Goal: Task Accomplishment & Management: Use online tool/utility

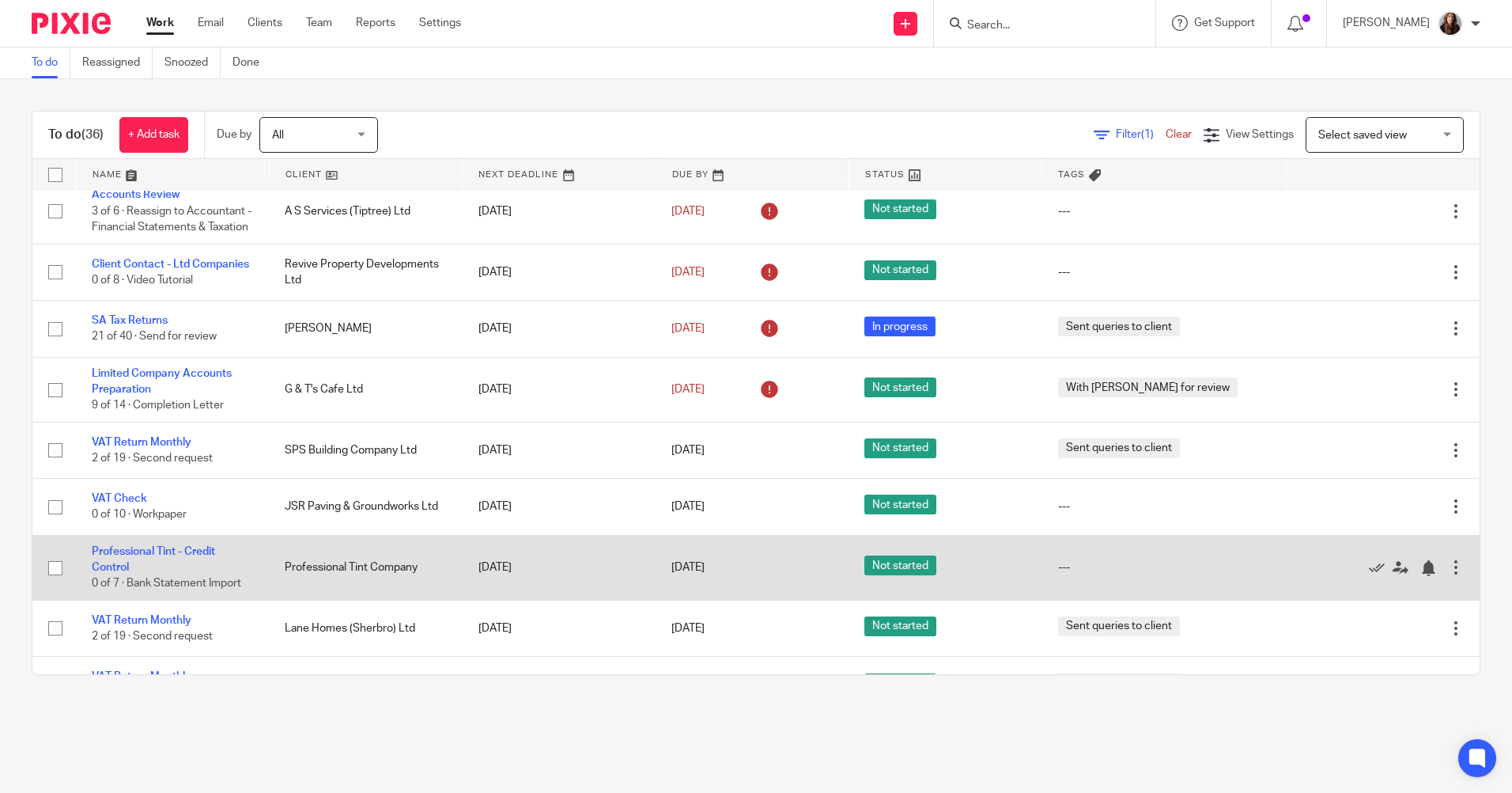
scroll to position [237, 0]
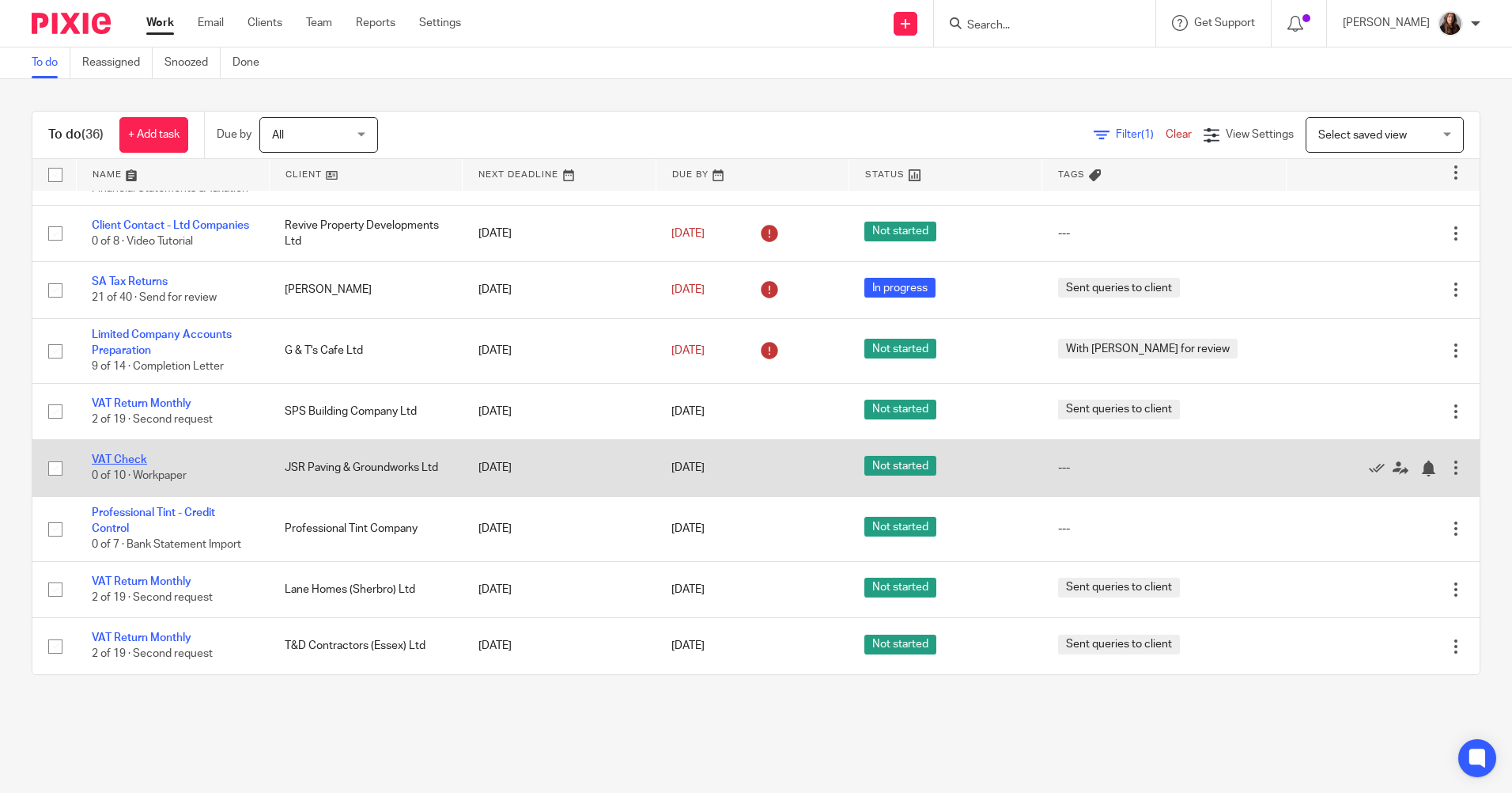
click at [131, 455] on link "VAT Check" at bounding box center [119, 460] width 55 height 11
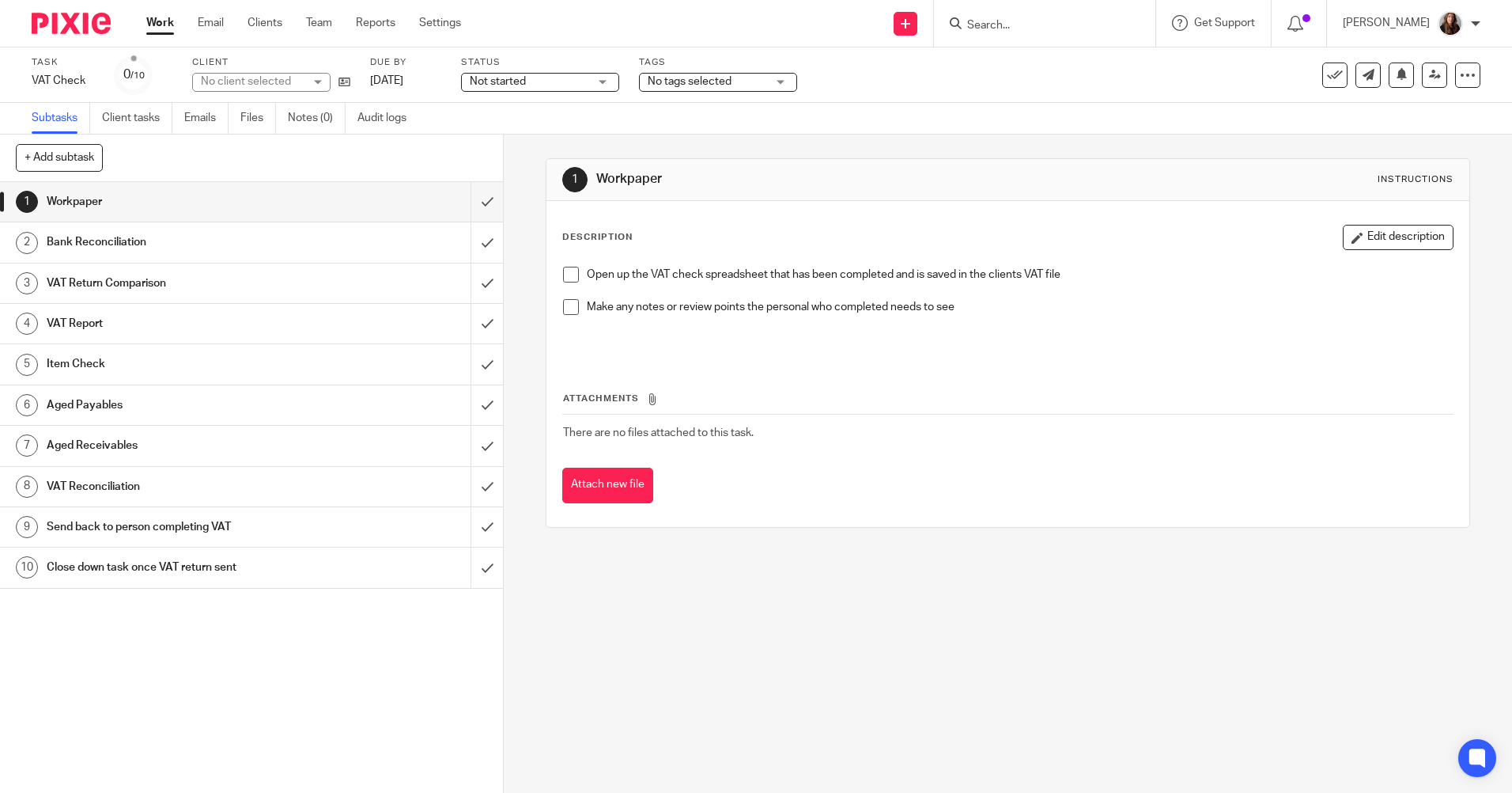
click at [569, 275] on span at bounding box center [571, 275] width 16 height 16
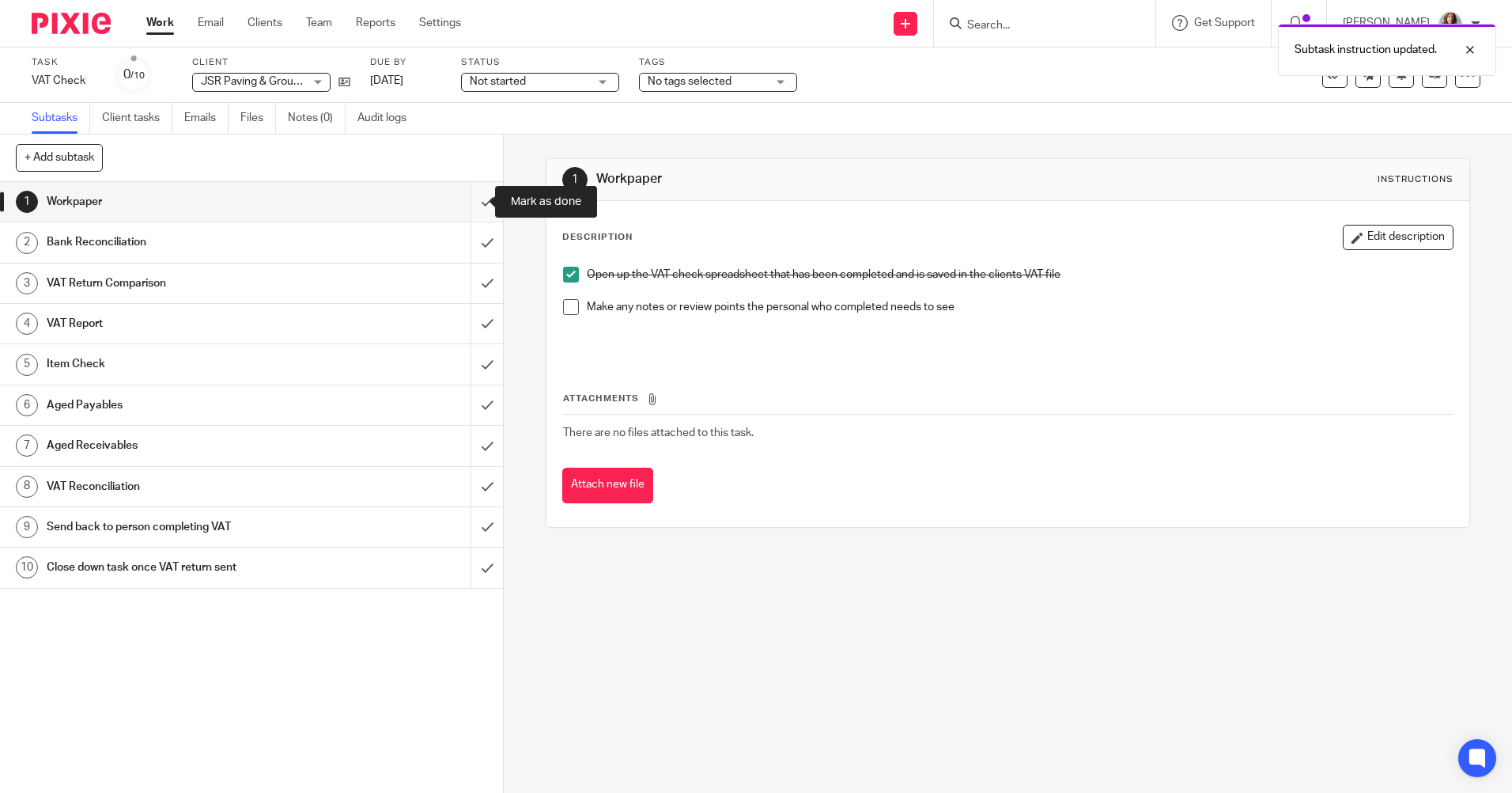
click at [470, 203] on input "submit" at bounding box center [251, 201] width 503 height 39
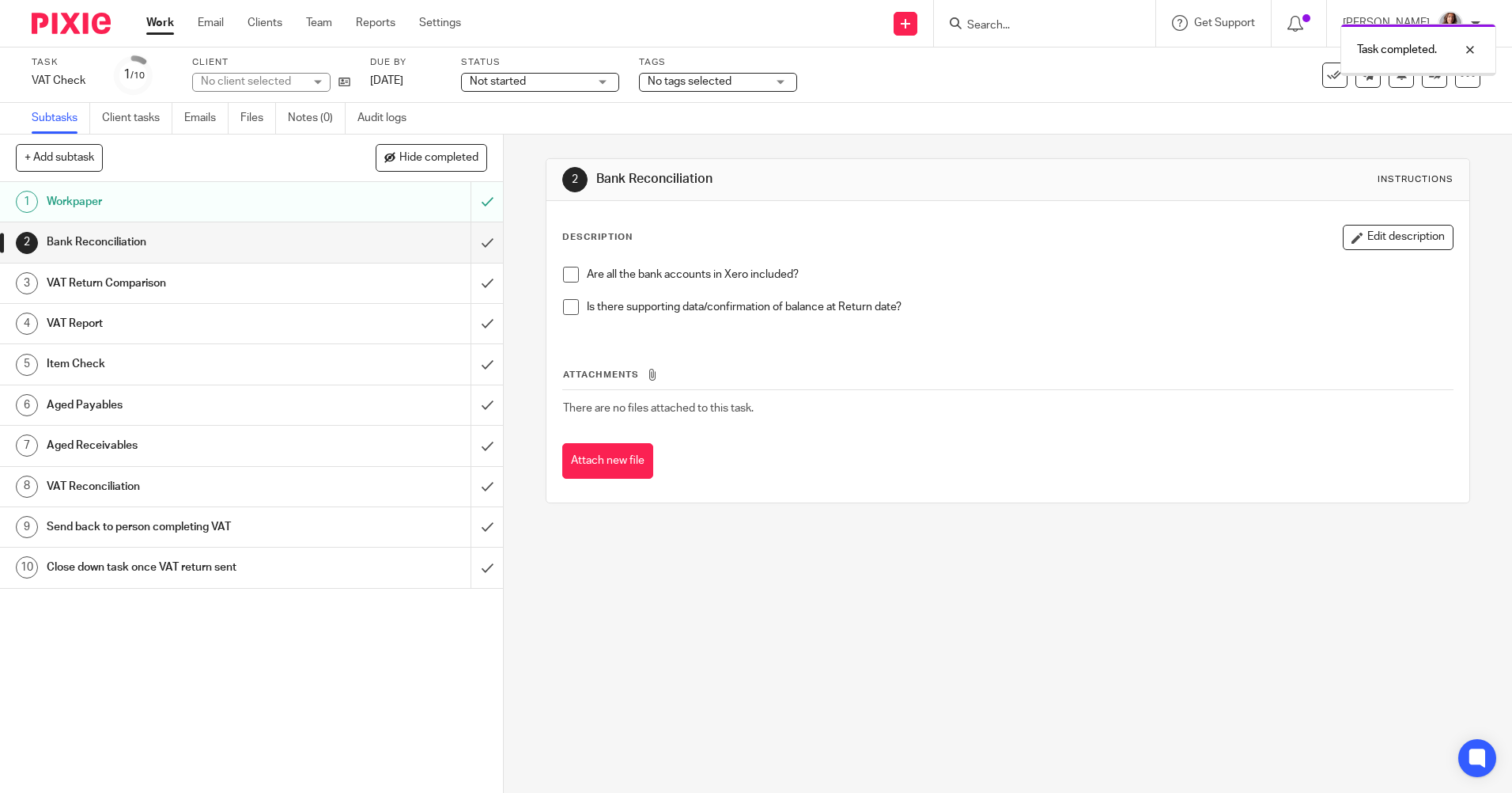
click at [567, 276] on span at bounding box center [571, 275] width 16 height 16
click at [481, 240] on input "submit" at bounding box center [251, 242] width 503 height 39
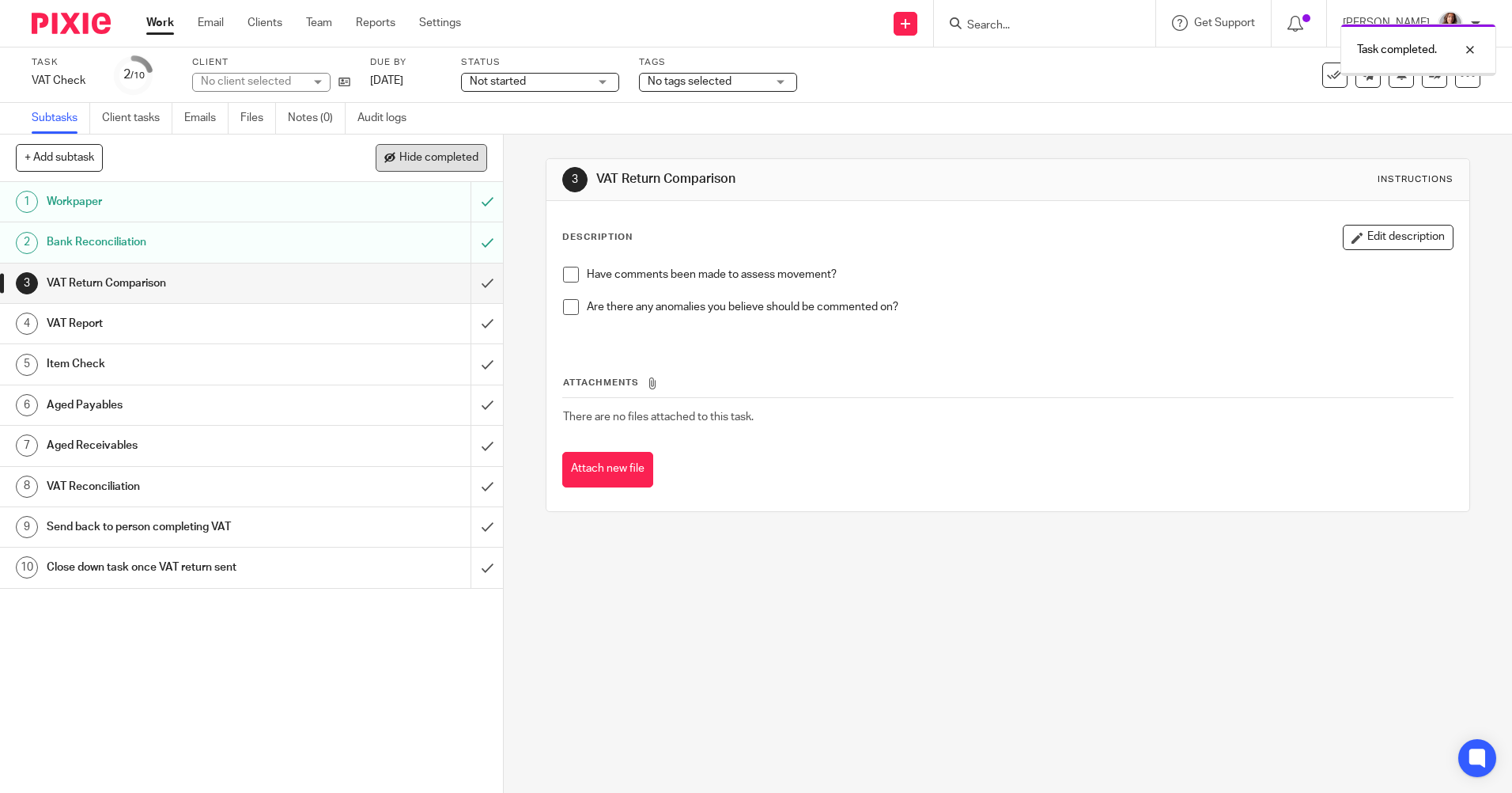
click at [444, 158] on span "Hide completed" at bounding box center [439, 158] width 79 height 13
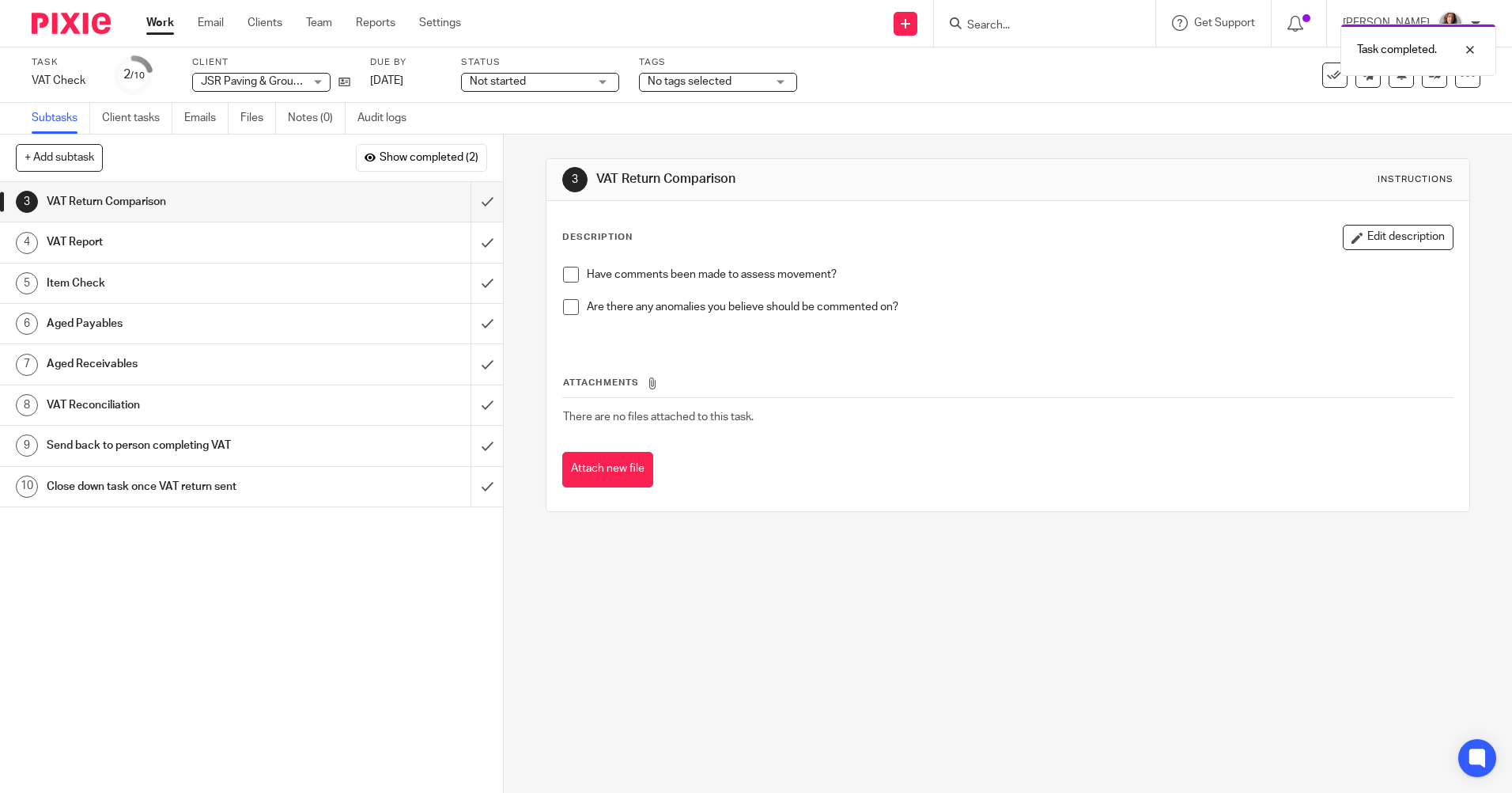
click at [574, 275] on span at bounding box center [571, 275] width 16 height 16
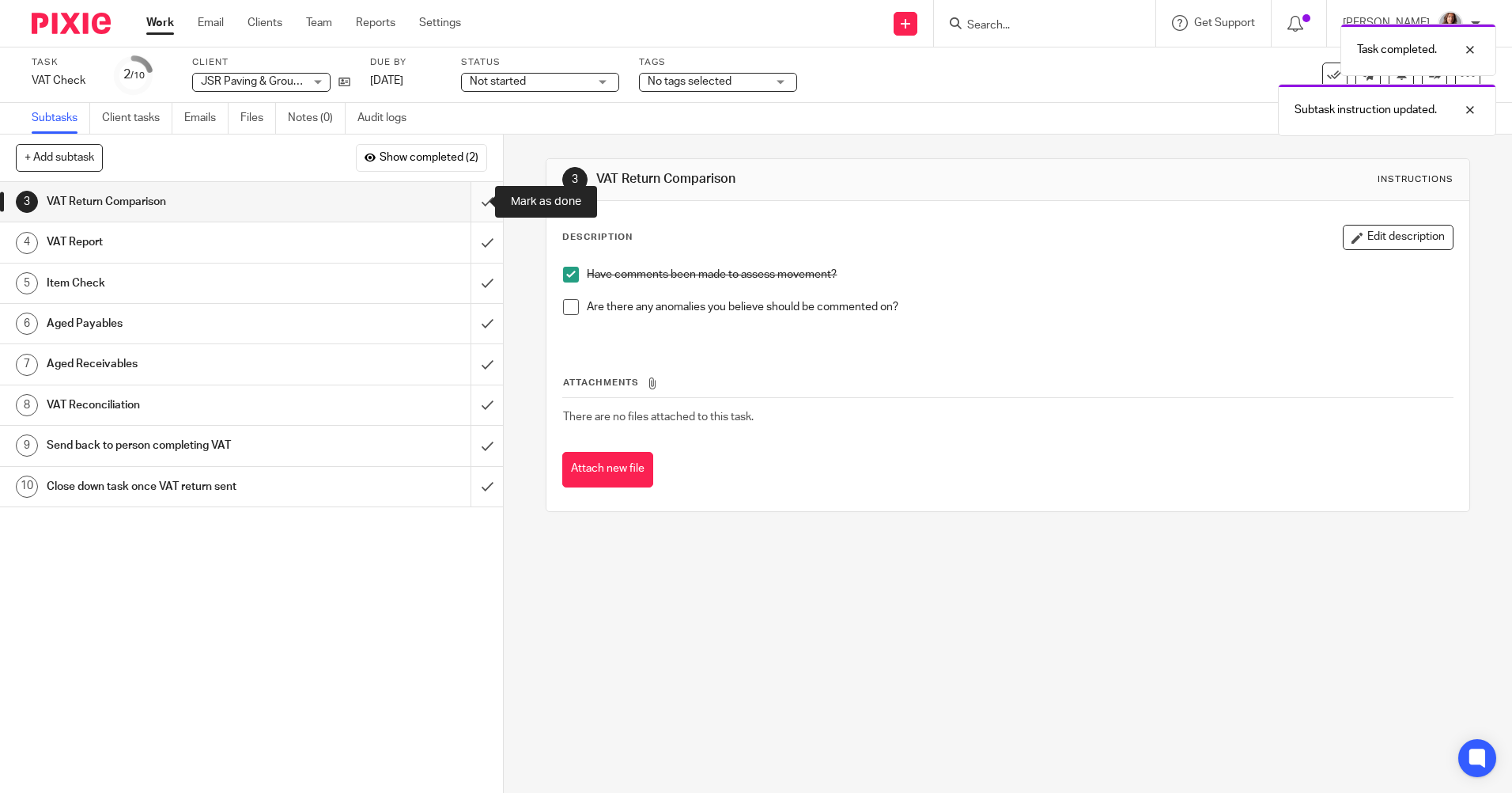
click at [470, 196] on input "submit" at bounding box center [251, 201] width 503 height 39
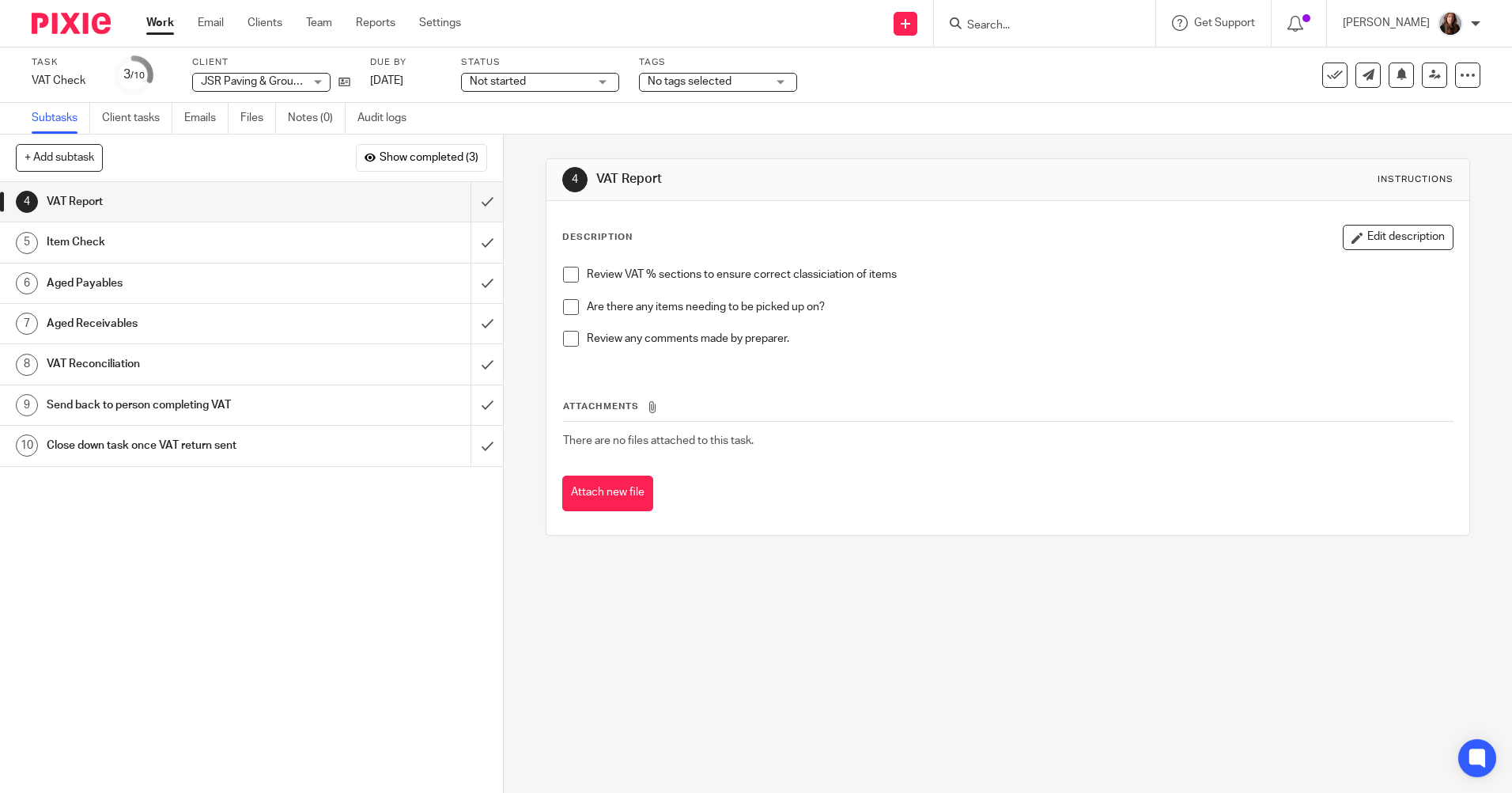
click at [1012, 20] on input "Search" at bounding box center [1036, 26] width 142 height 14
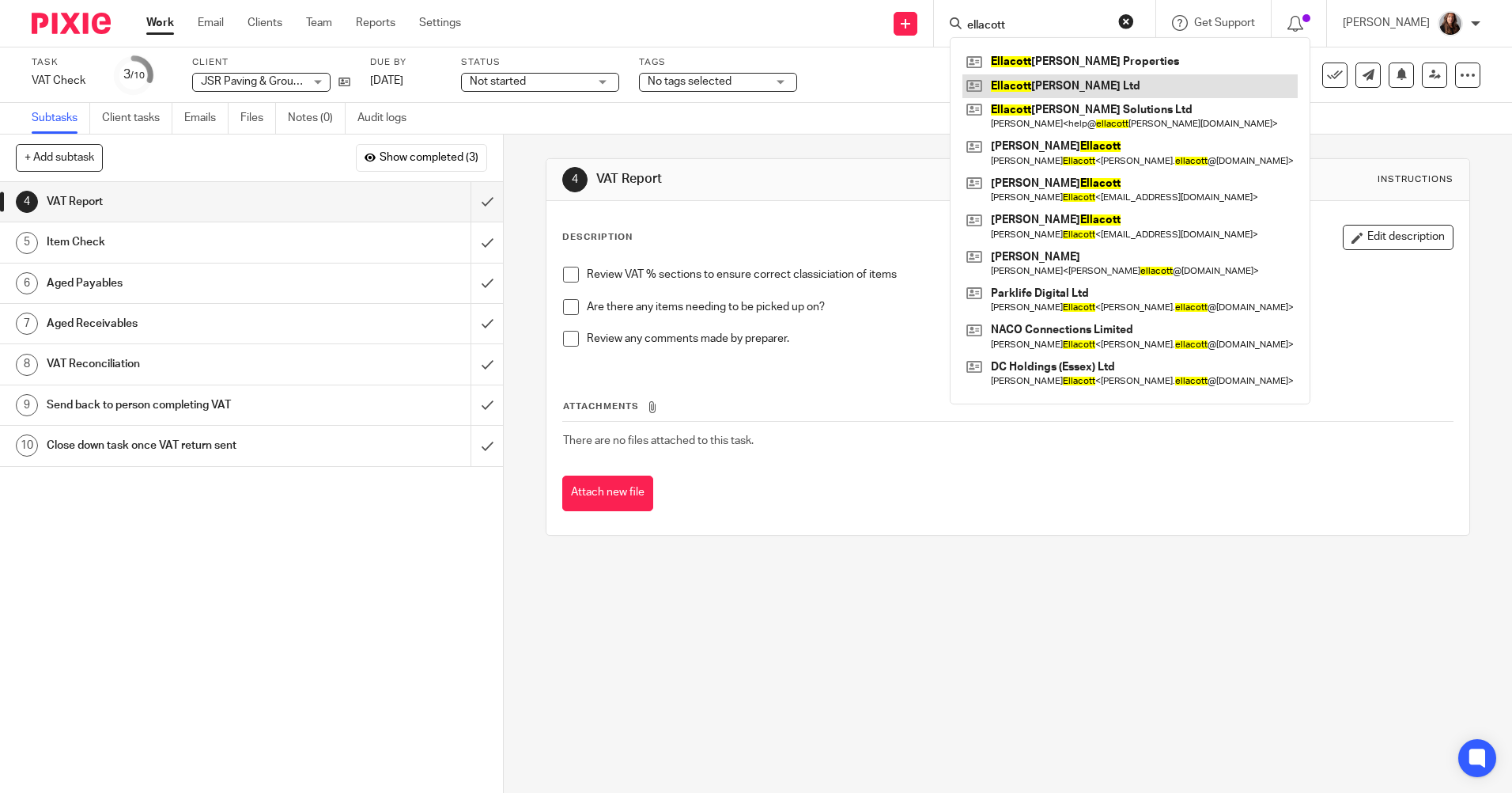
type input "ellacott"
click at [326, 680] on div "1 Workpaper 2 Bank Reconciliation 3 VAT Return Comparison 4 VAT Report 5 Item C…" at bounding box center [251, 487] width 503 height 611
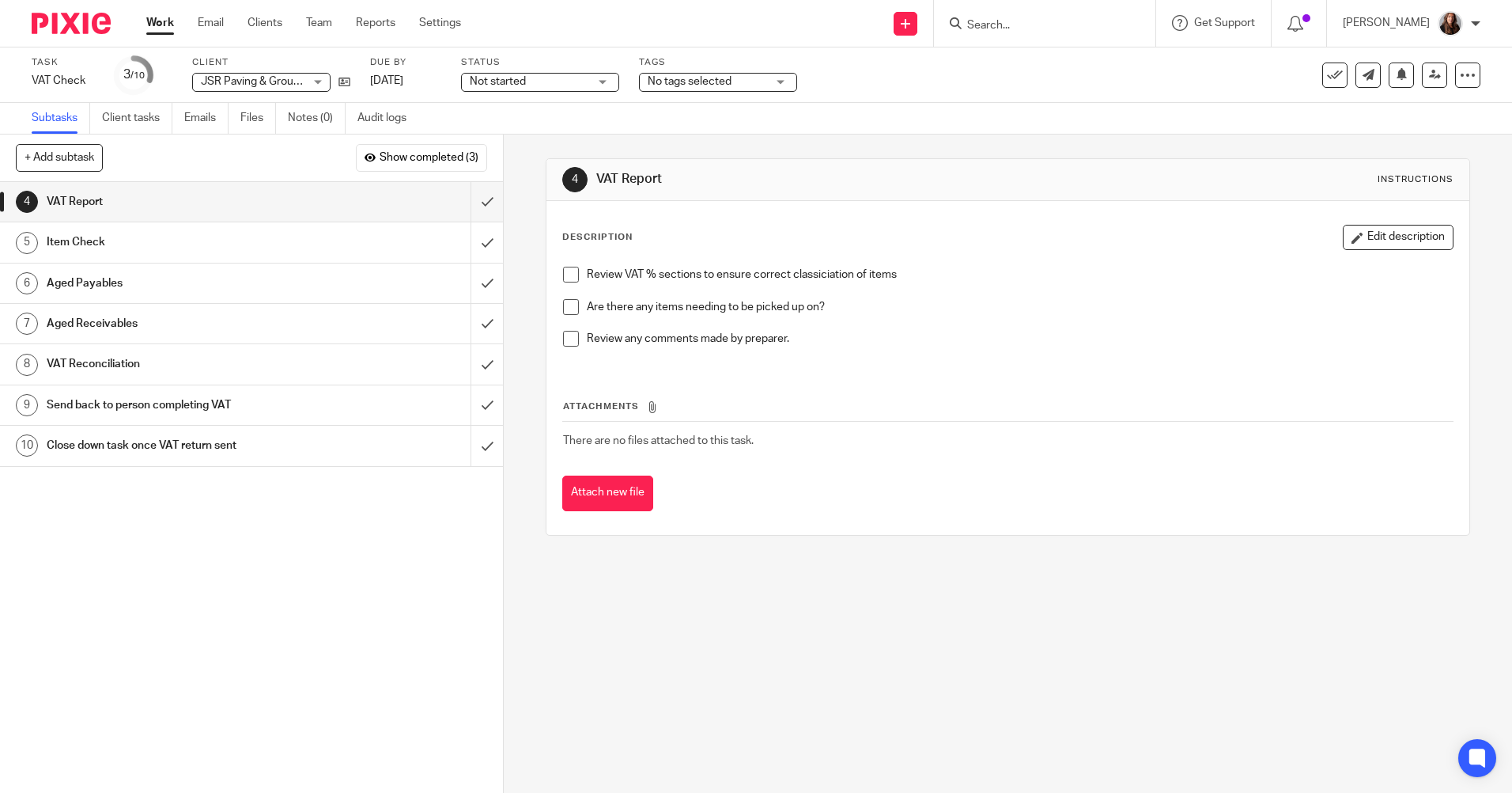
click at [565, 271] on span at bounding box center [571, 275] width 16 height 16
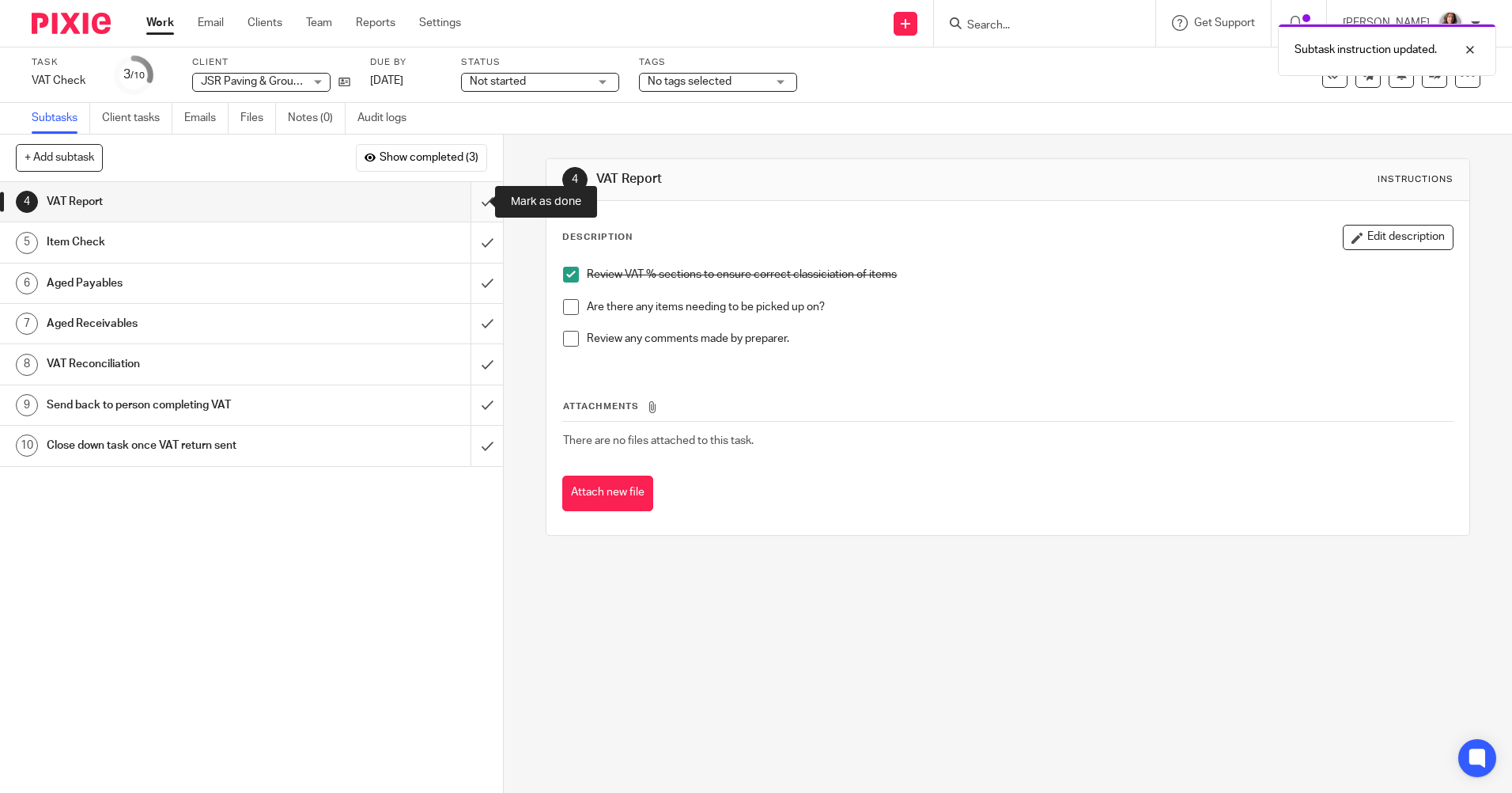
click at [468, 200] on input "submit" at bounding box center [251, 201] width 503 height 39
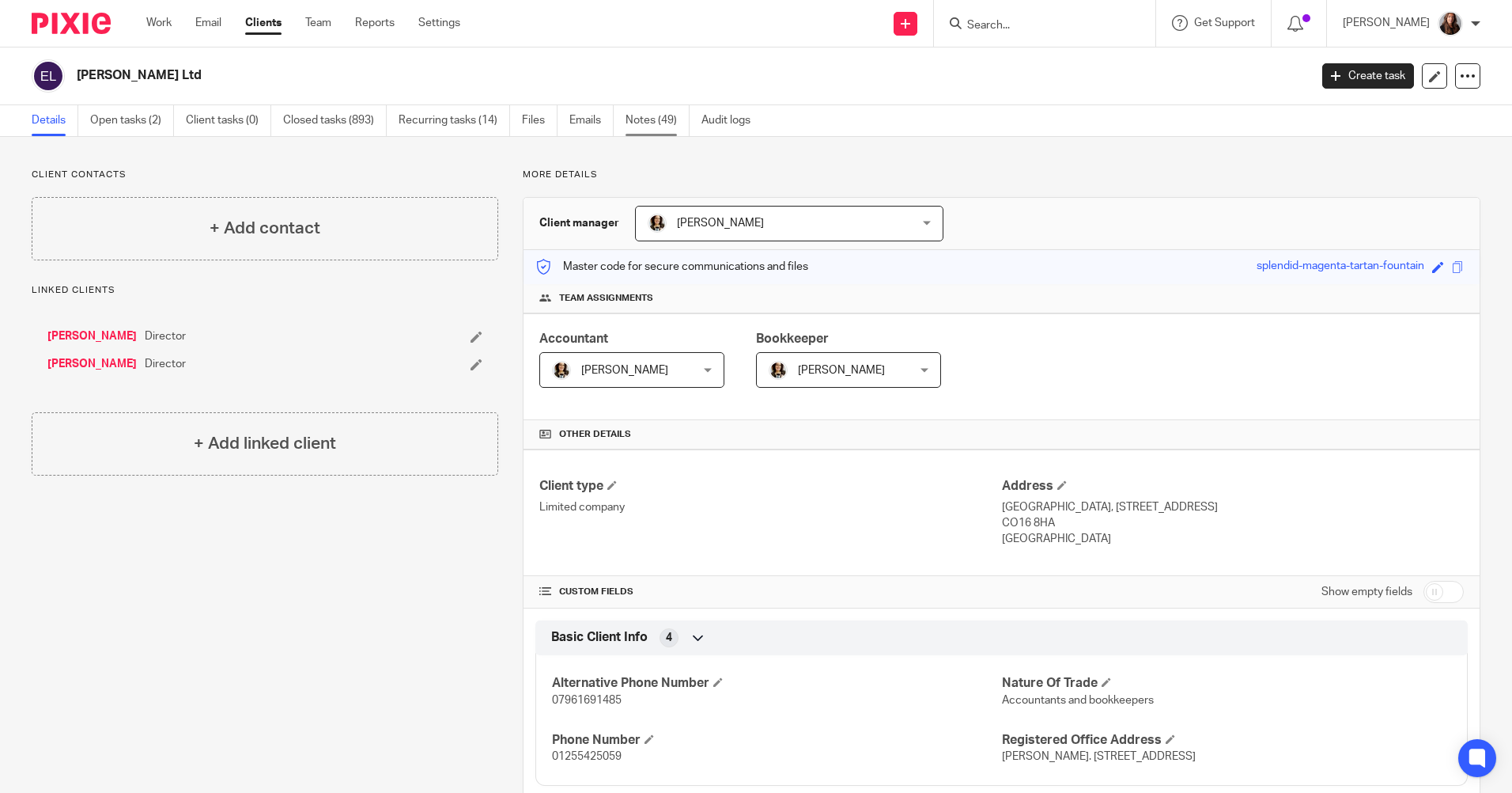
drag, startPoint x: 659, startPoint y: 113, endPoint x: 668, endPoint y: 118, distance: 10.3
click at [660, 113] on link "Notes (49)" at bounding box center [657, 120] width 64 height 31
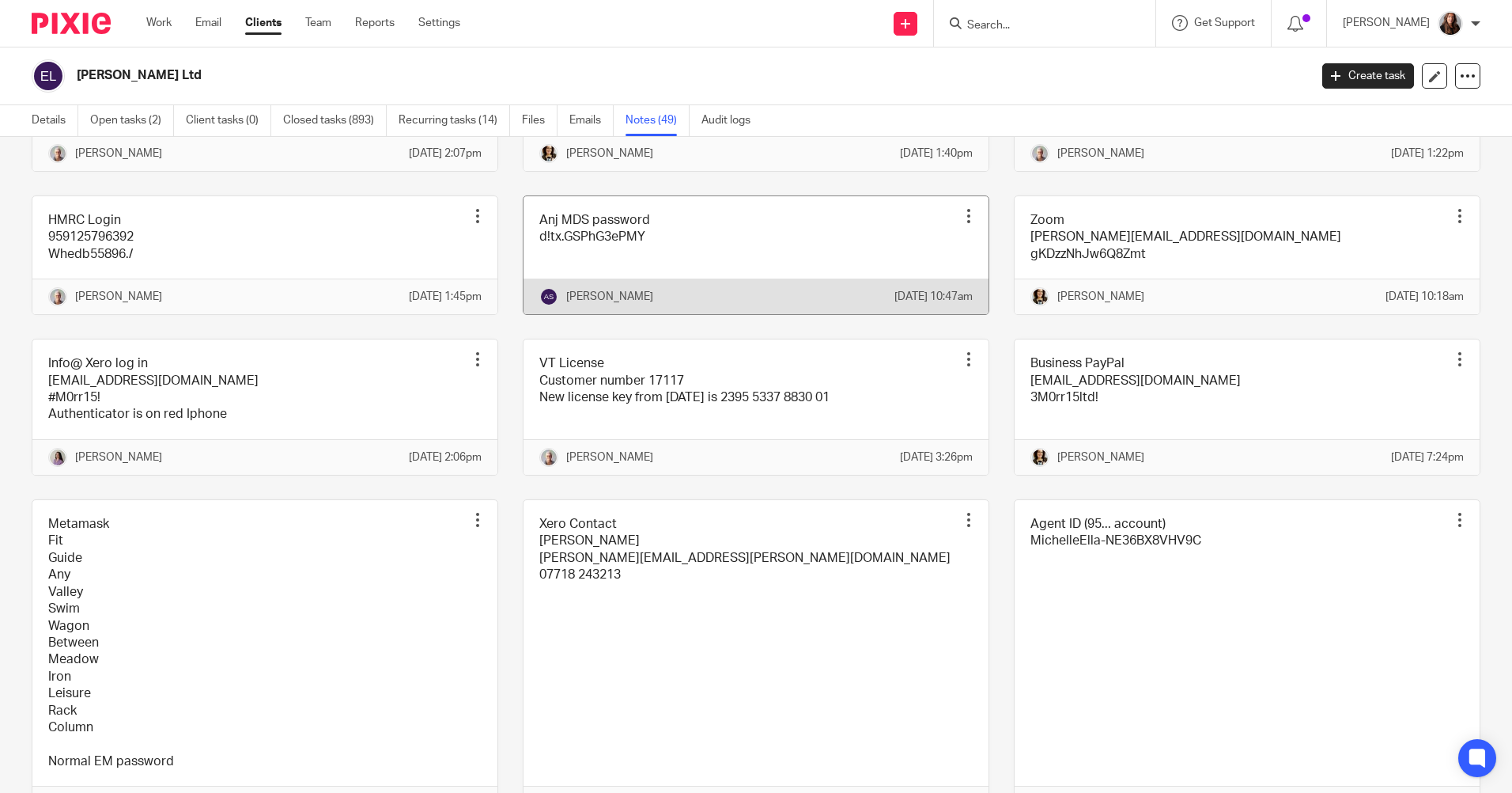
scroll to position [2611, 0]
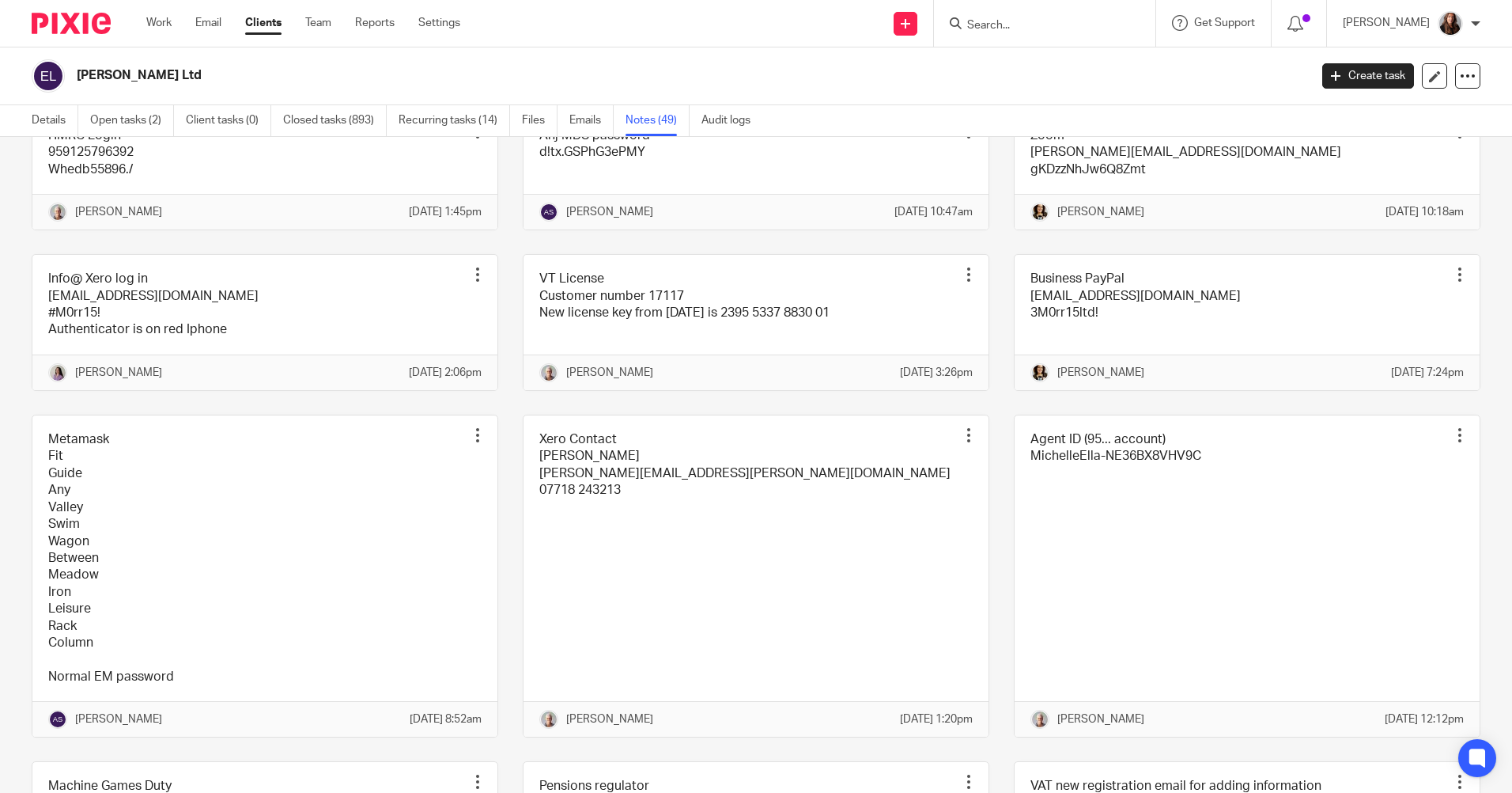
click at [248, 86] on link at bounding box center [265, 18] width 465 height 136
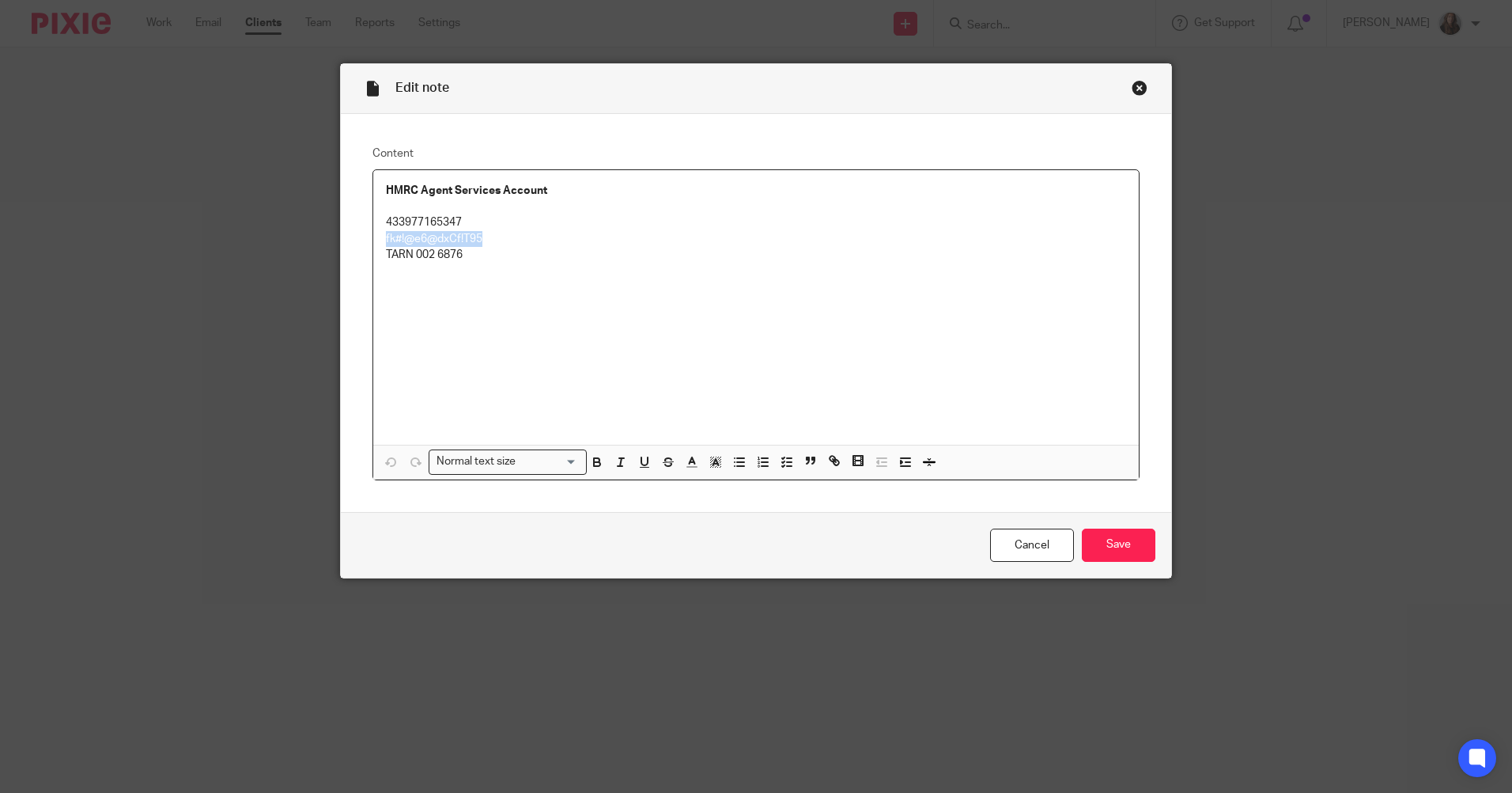
drag, startPoint x: 477, startPoint y: 239, endPoint x: 345, endPoint y: 237, distance: 132.0
click at [345, 237] on div "Content HMRC Agent Services Account 433977165347 fk#!@e6@dxCf!T95 TARN 002 6876…" at bounding box center [756, 313] width 830 height 398
copy p "fk#!@e6@dxCf!T95"
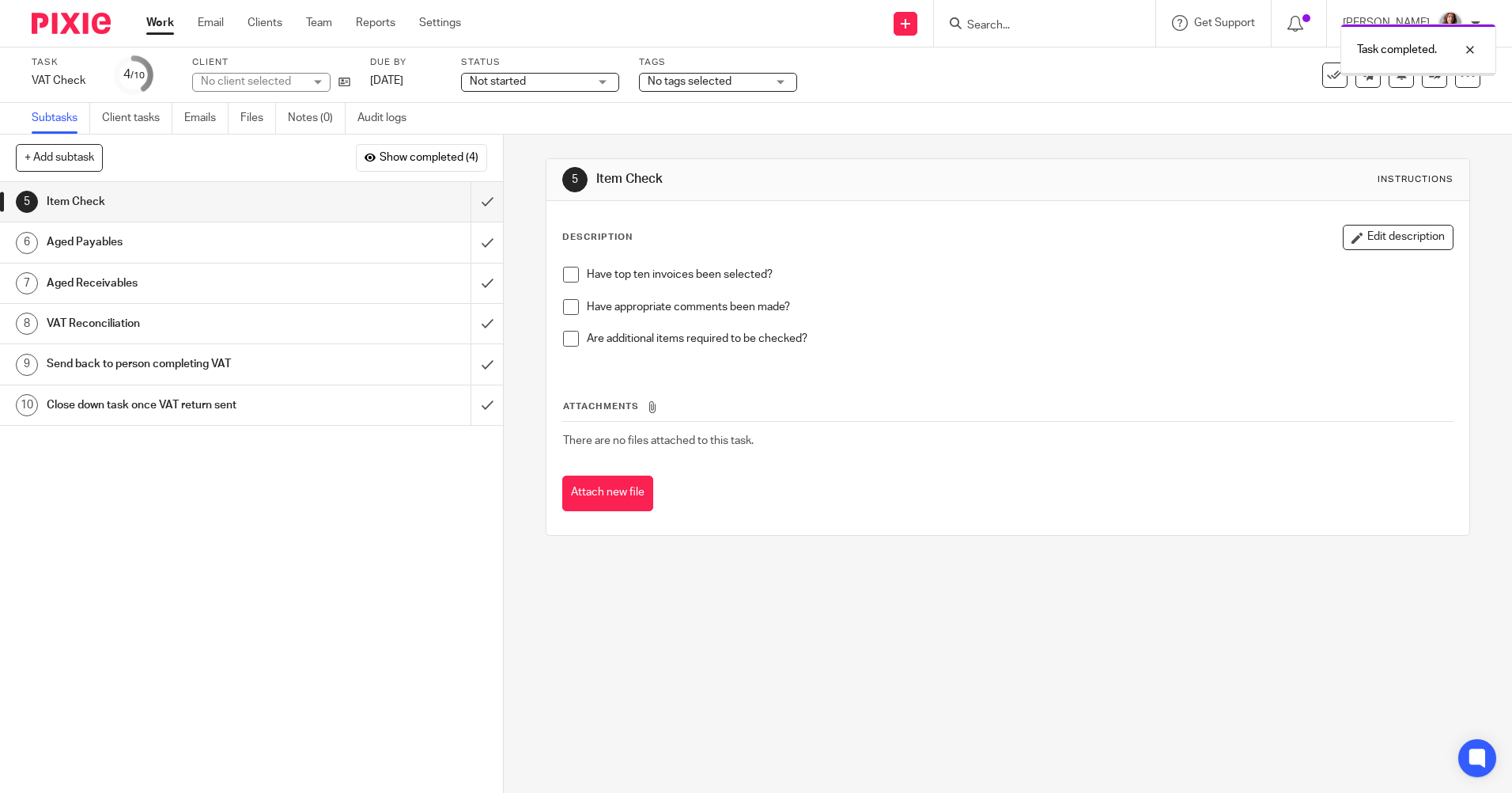
click at [566, 270] on span at bounding box center [571, 275] width 16 height 16
click at [565, 311] on span at bounding box center [571, 307] width 16 height 16
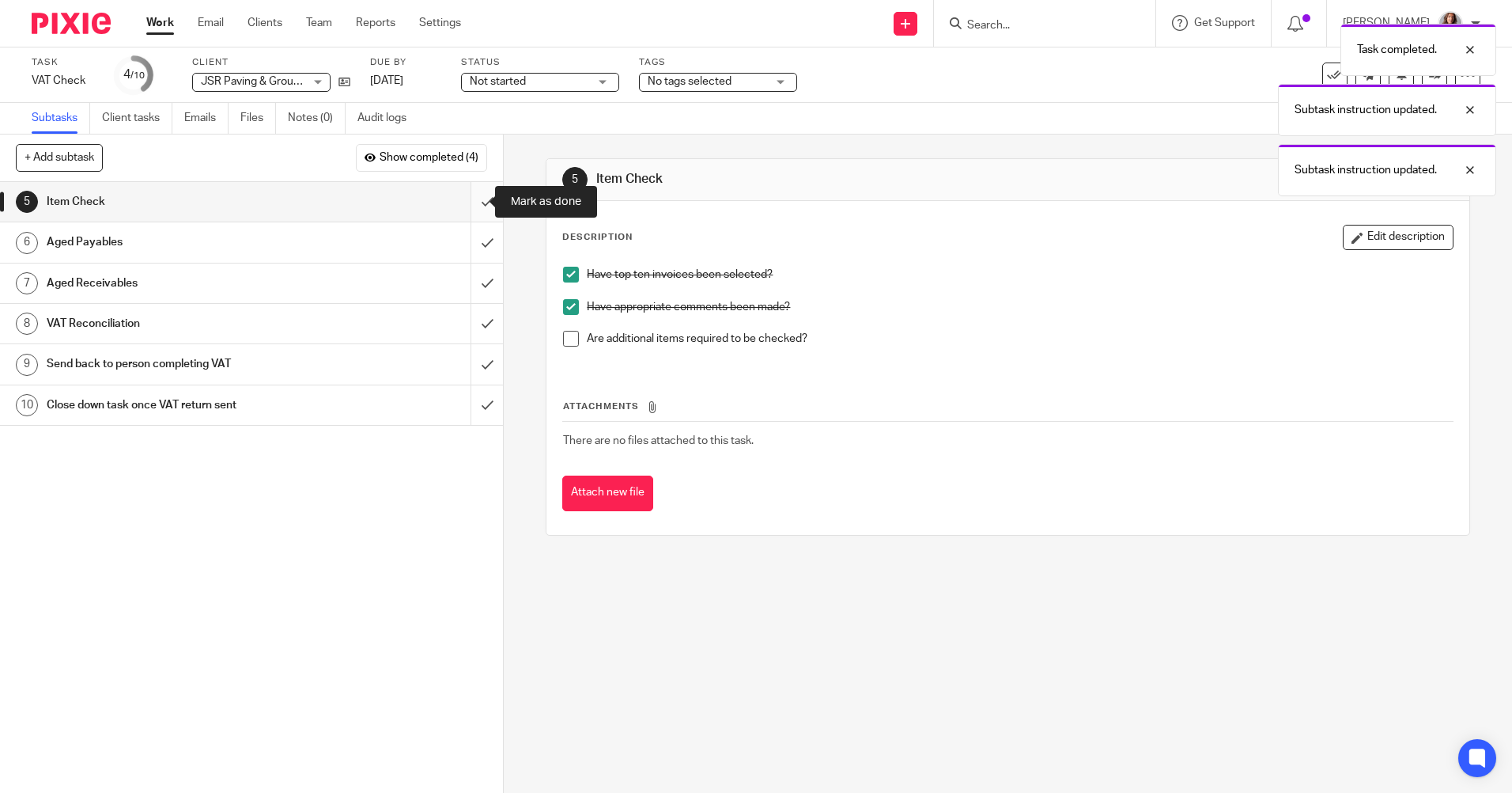
click at [461, 196] on input "submit" at bounding box center [251, 201] width 503 height 39
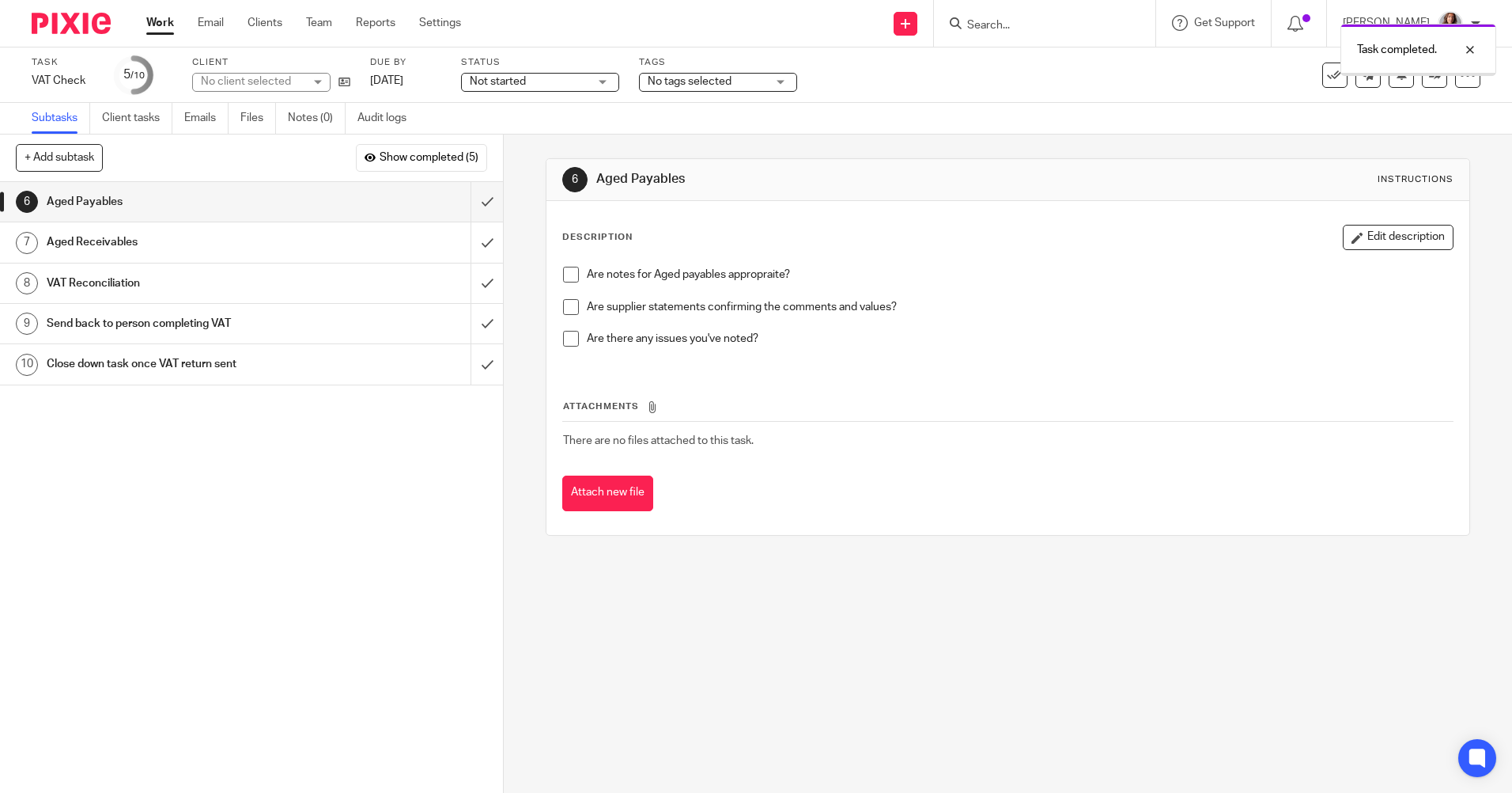
click at [572, 272] on span at bounding box center [571, 275] width 16 height 16
click at [568, 315] on li "Are supplier statements confirming the comments and values?" at bounding box center [1007, 315] width 889 height 32
click at [566, 307] on span at bounding box center [571, 307] width 16 height 16
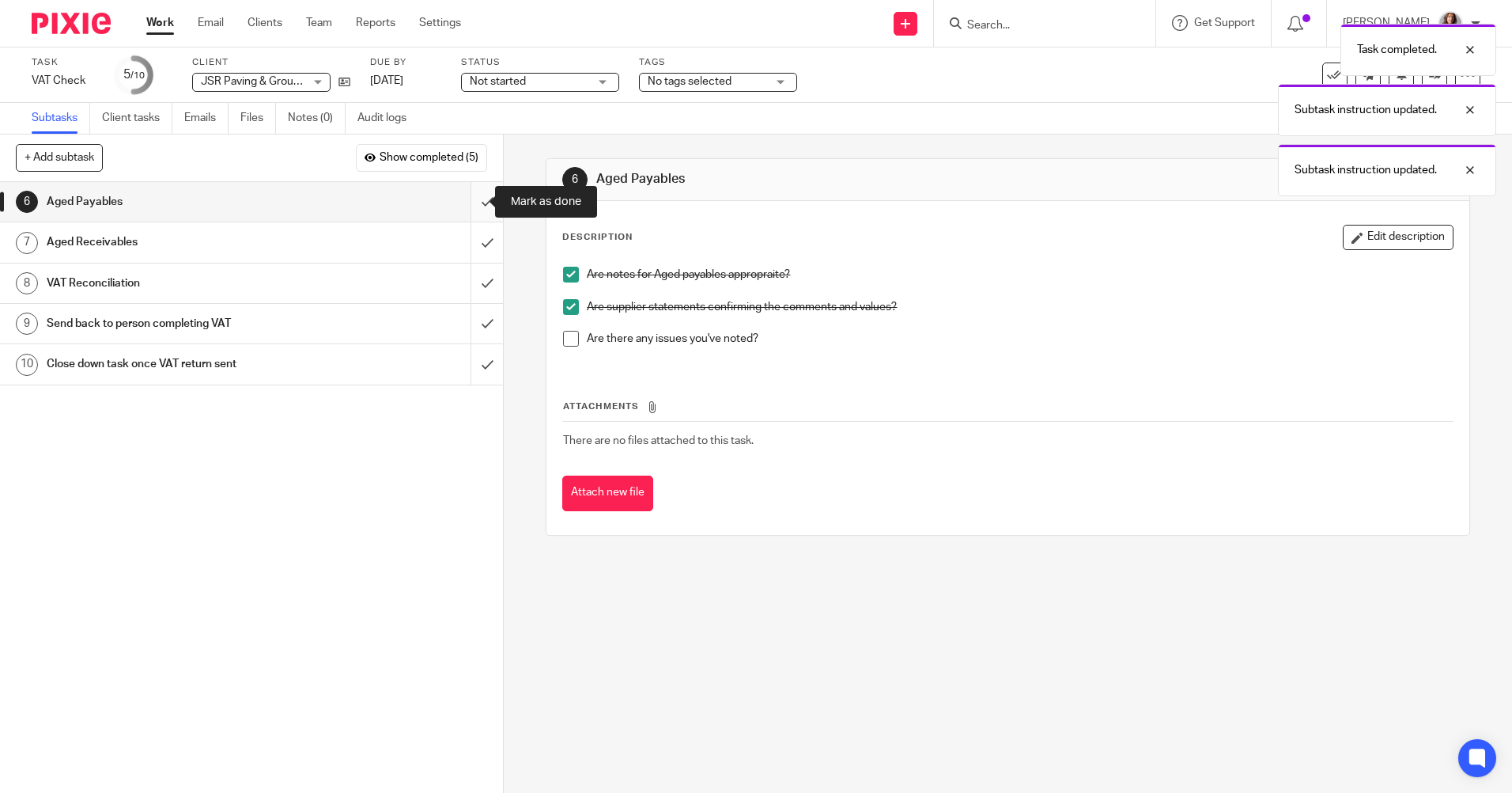
click at [471, 203] on input "submit" at bounding box center [251, 201] width 503 height 39
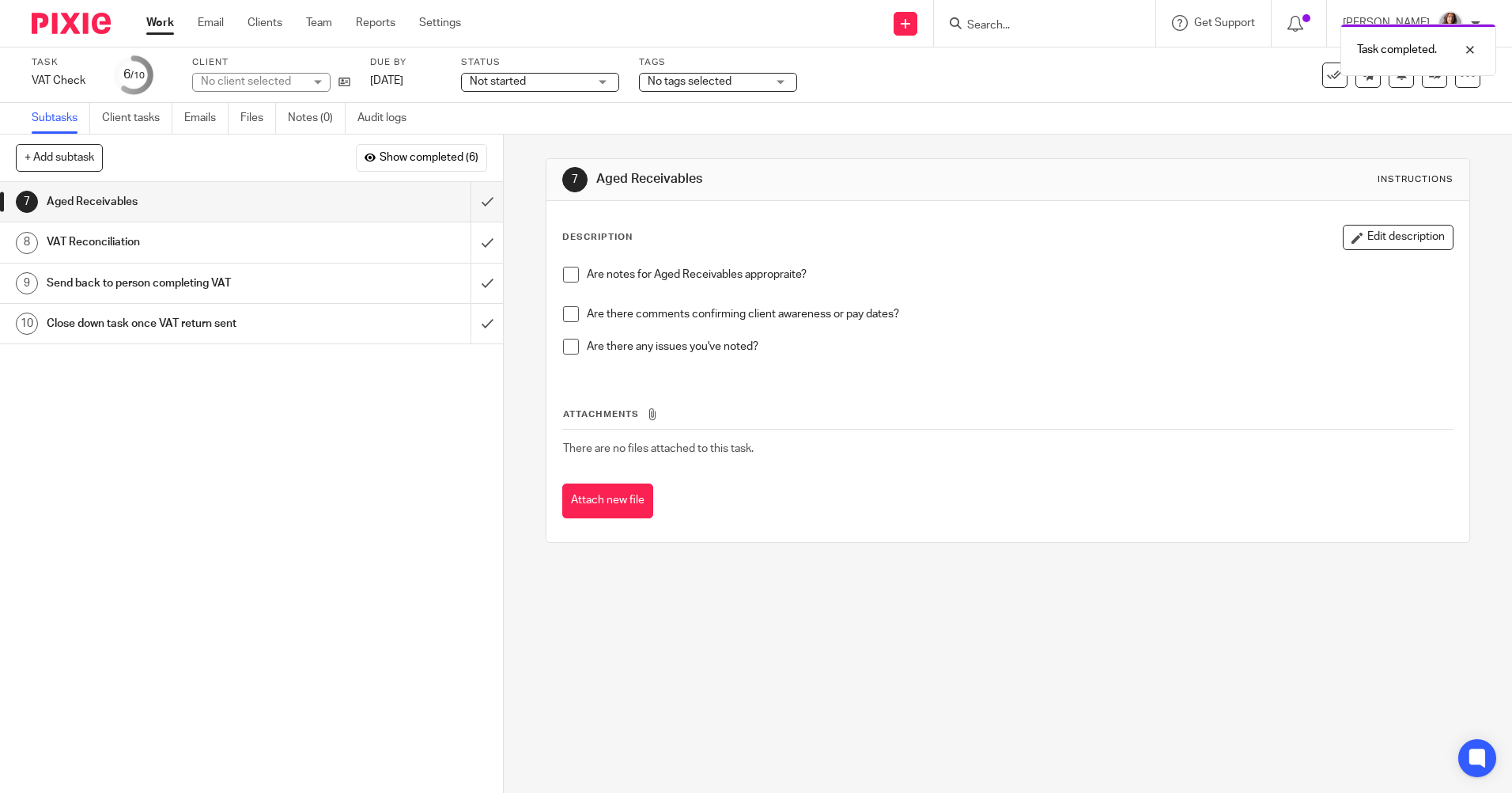
click at [563, 274] on span at bounding box center [571, 275] width 16 height 16
click at [563, 315] on span at bounding box center [571, 314] width 16 height 16
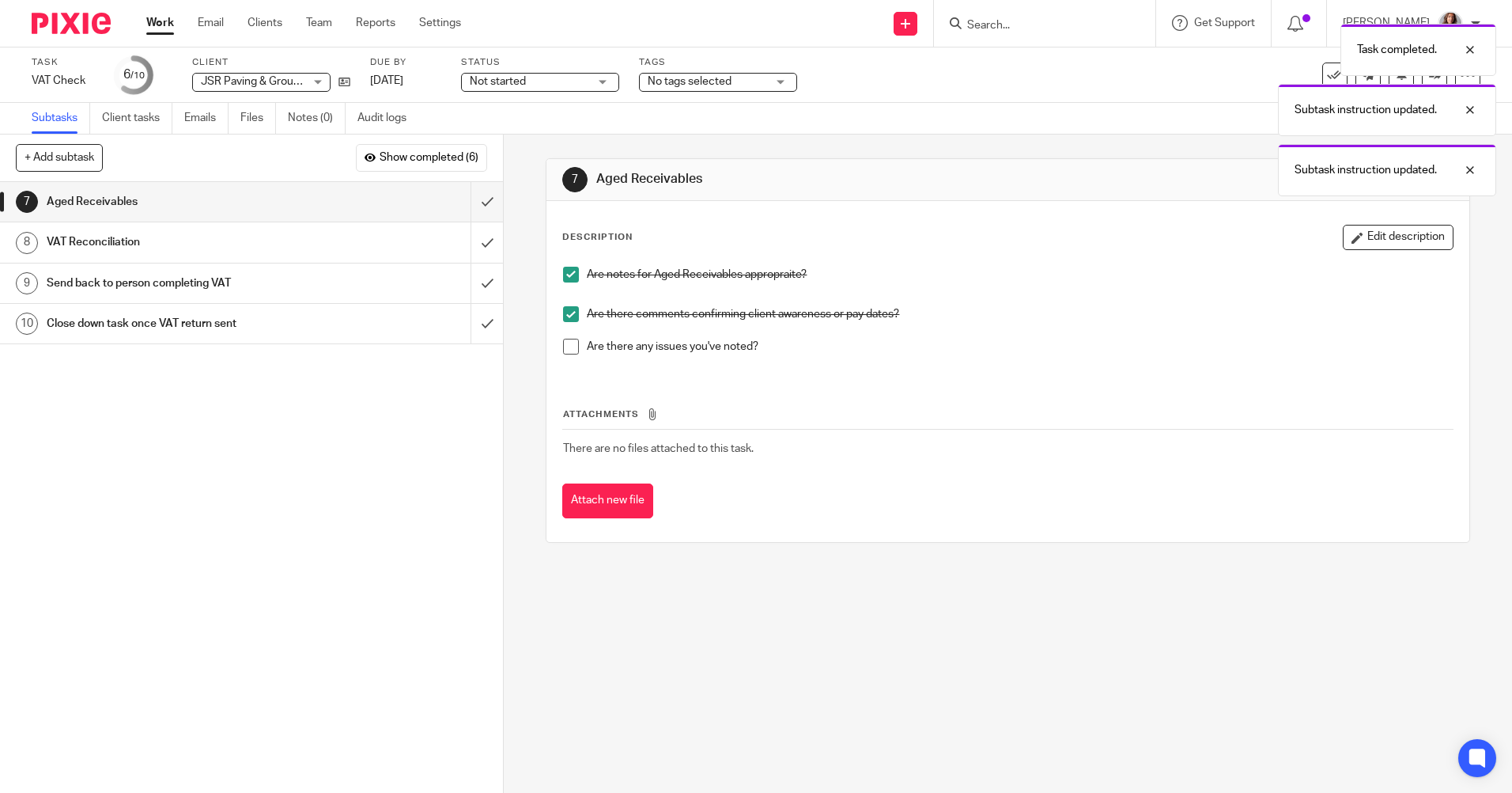
click at [564, 310] on span at bounding box center [571, 314] width 16 height 16
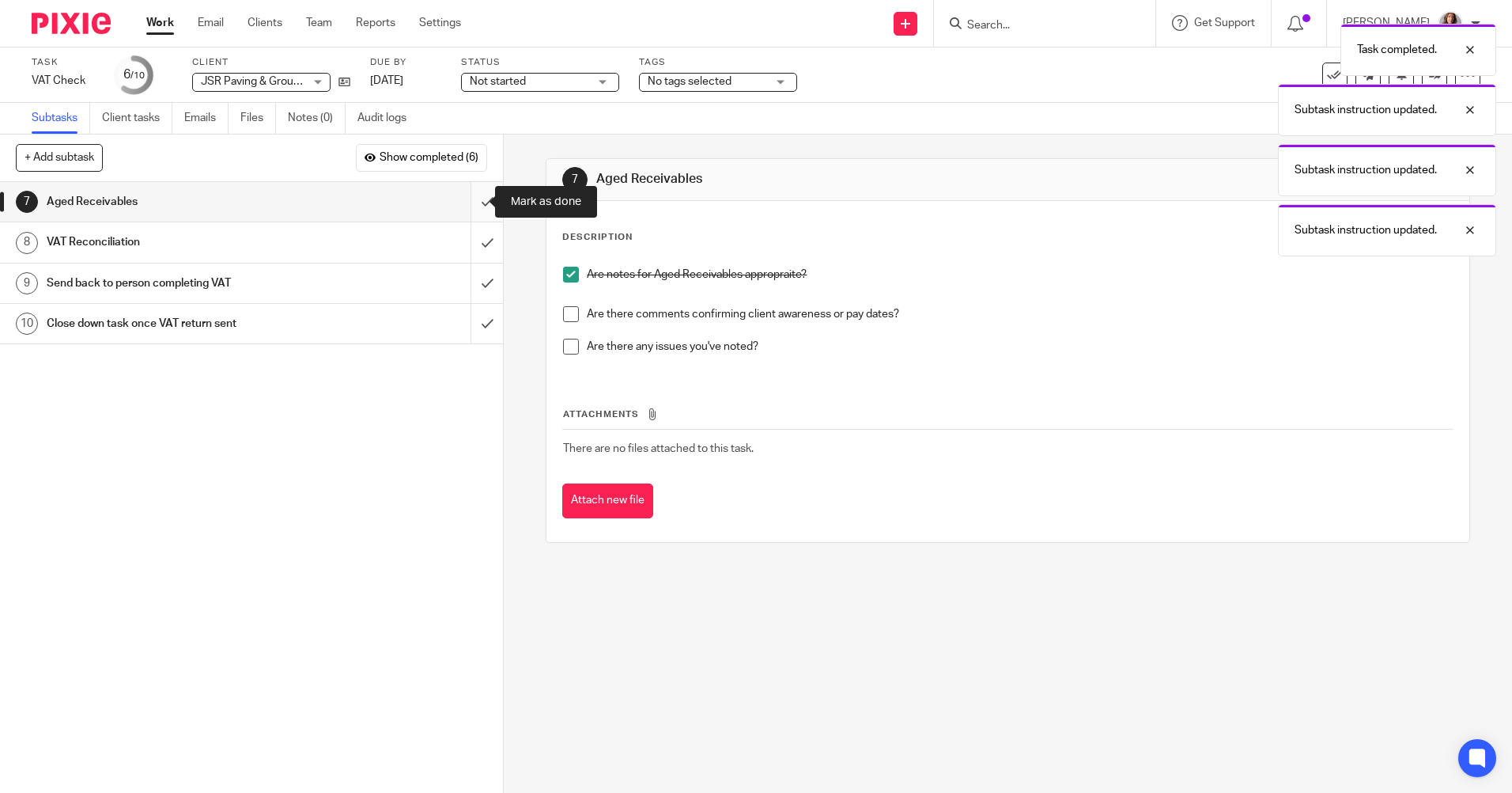
click at [469, 201] on input "submit" at bounding box center [251, 201] width 503 height 39
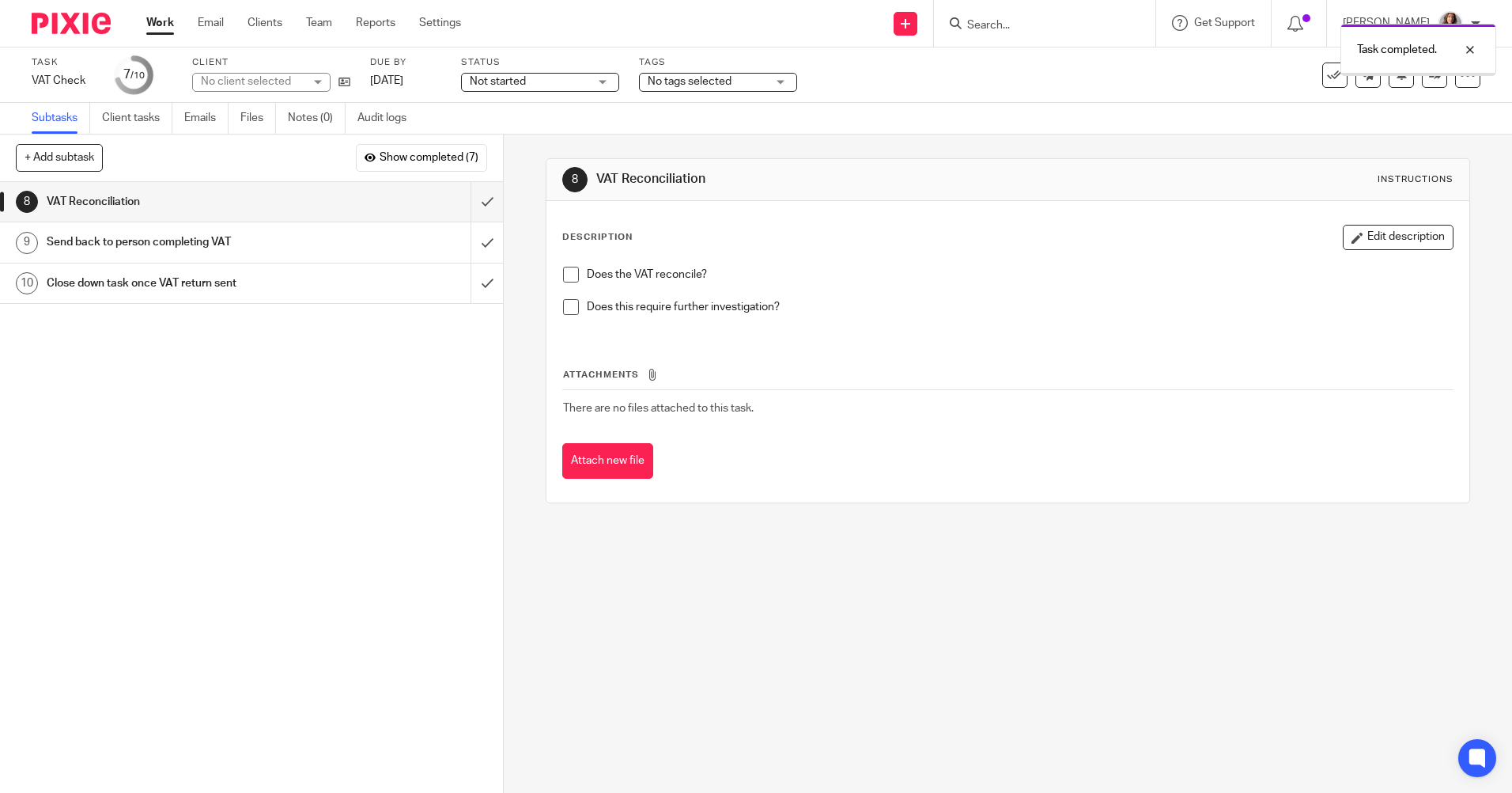
click at [563, 269] on span at bounding box center [571, 275] width 16 height 16
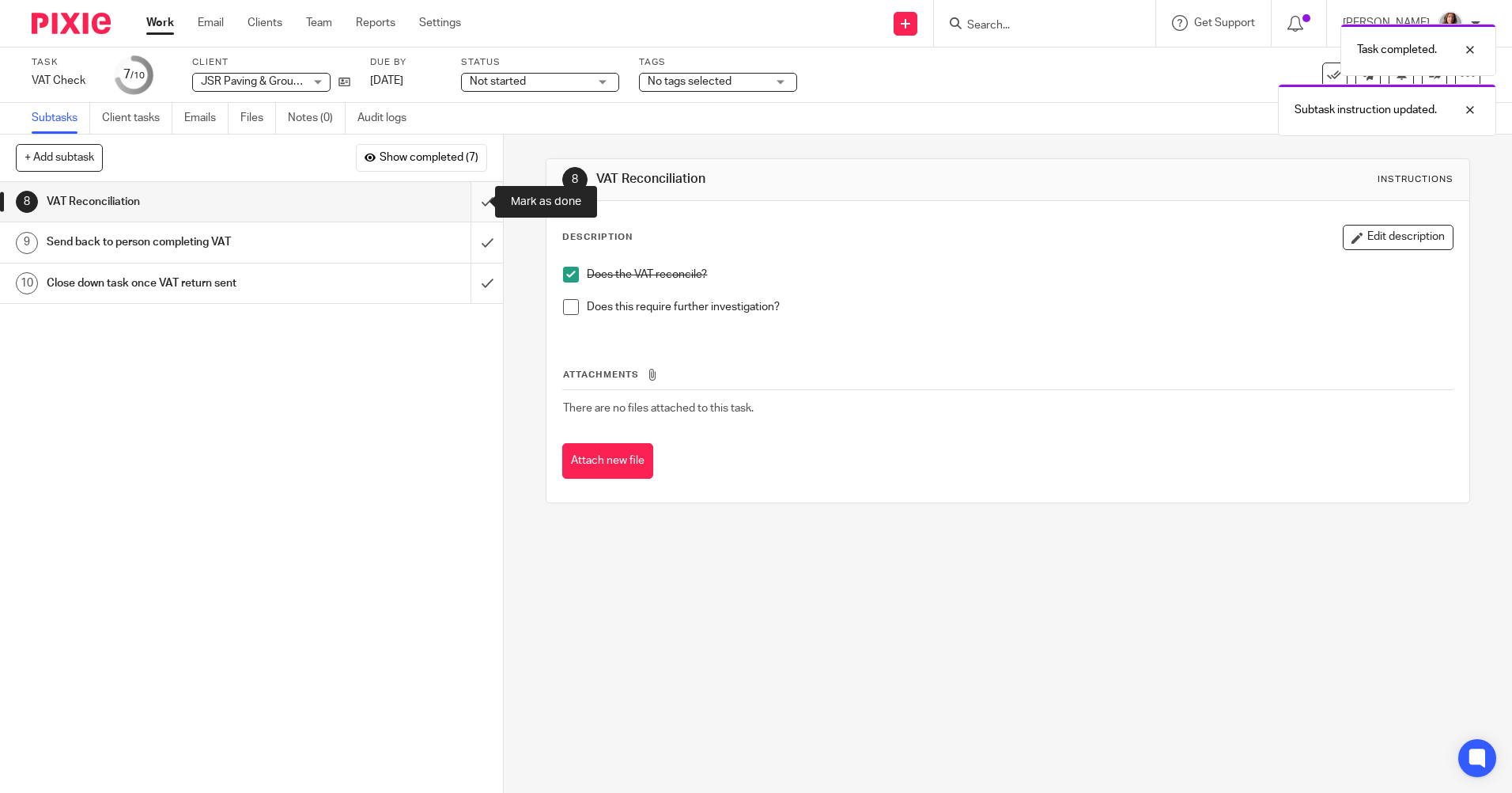
click at [482, 200] on input "submit" at bounding box center [251, 201] width 503 height 39
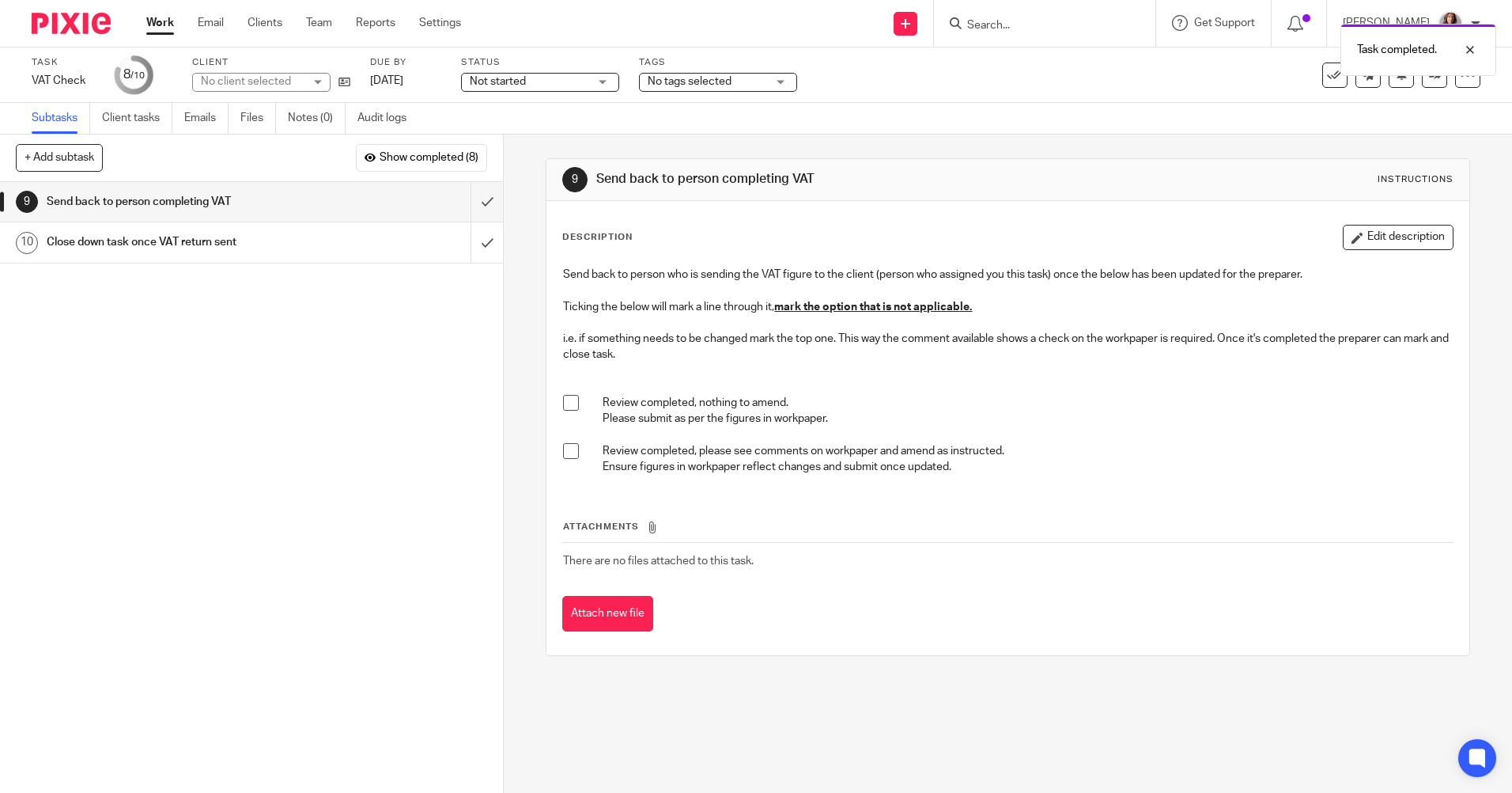
click at [563, 451] on span at bounding box center [571, 451] width 16 height 16
click at [1473, 201] on div "9 Send back to person completing VAT Instructions Description Edit description …" at bounding box center [1007, 464] width 1008 height 658
click at [1465, 107] on div at bounding box center [1458, 110] width 43 height 19
click at [1423, 82] on div "Task completed. Subtask instruction updated." at bounding box center [1126, 76] width 740 height 120
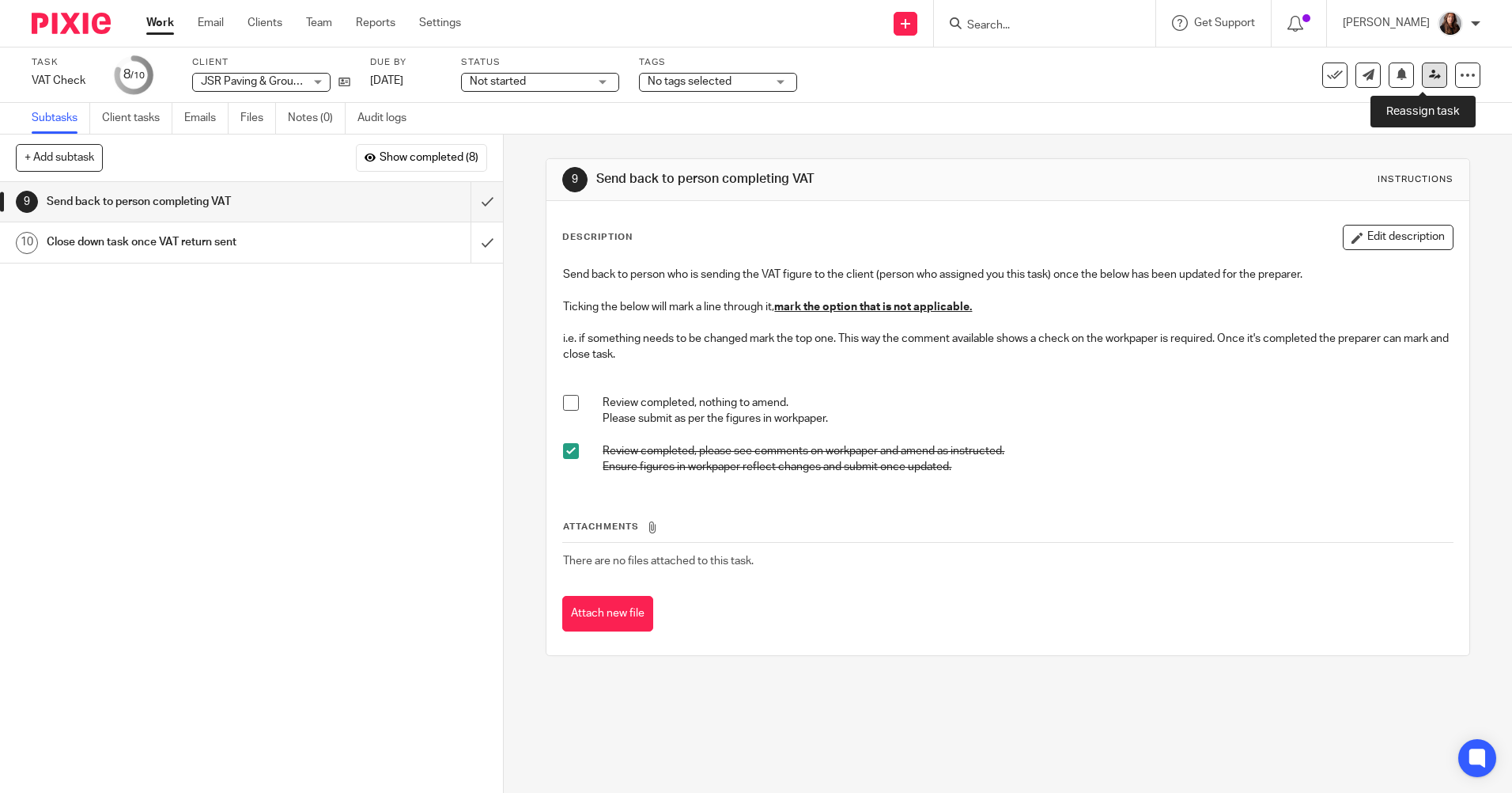
click at [1429, 74] on icon at bounding box center [1435, 75] width 12 height 12
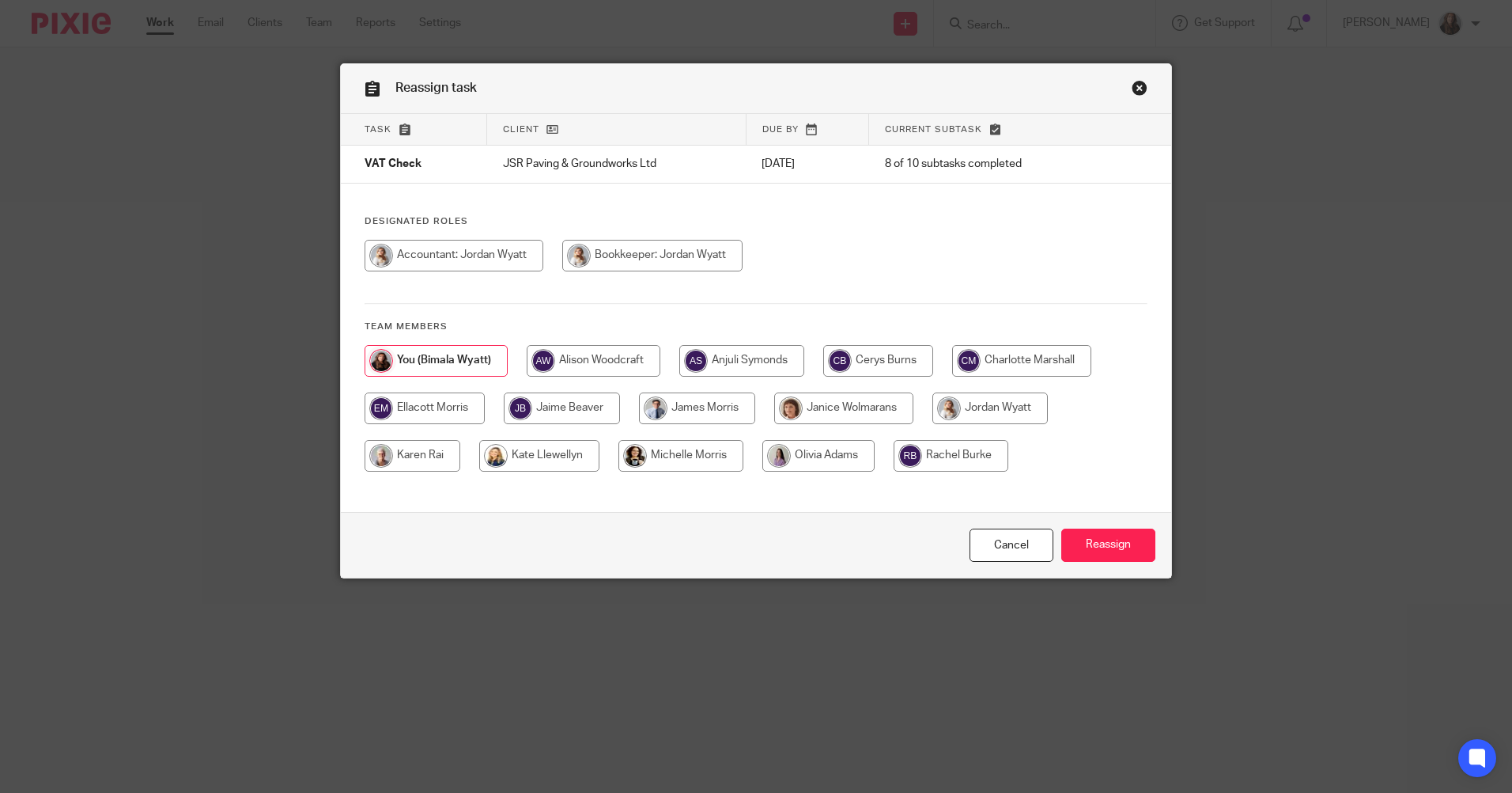
click at [668, 259] on input "radio" at bounding box center [653, 255] width 181 height 32
radio input "true"
click at [1110, 553] on input "Reassign" at bounding box center [1108, 546] width 94 height 34
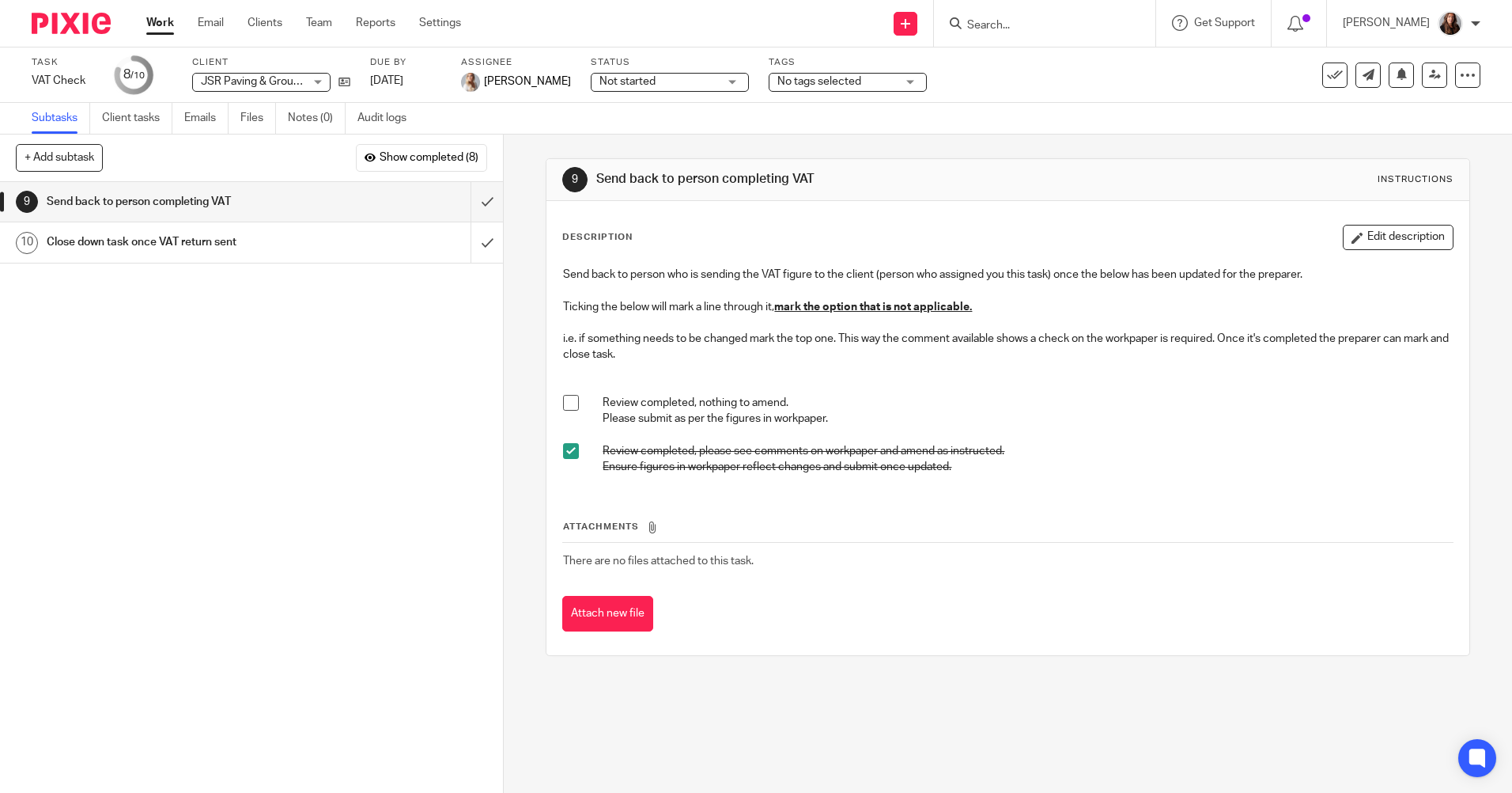
click at [159, 20] on link "Work" at bounding box center [160, 23] width 27 height 16
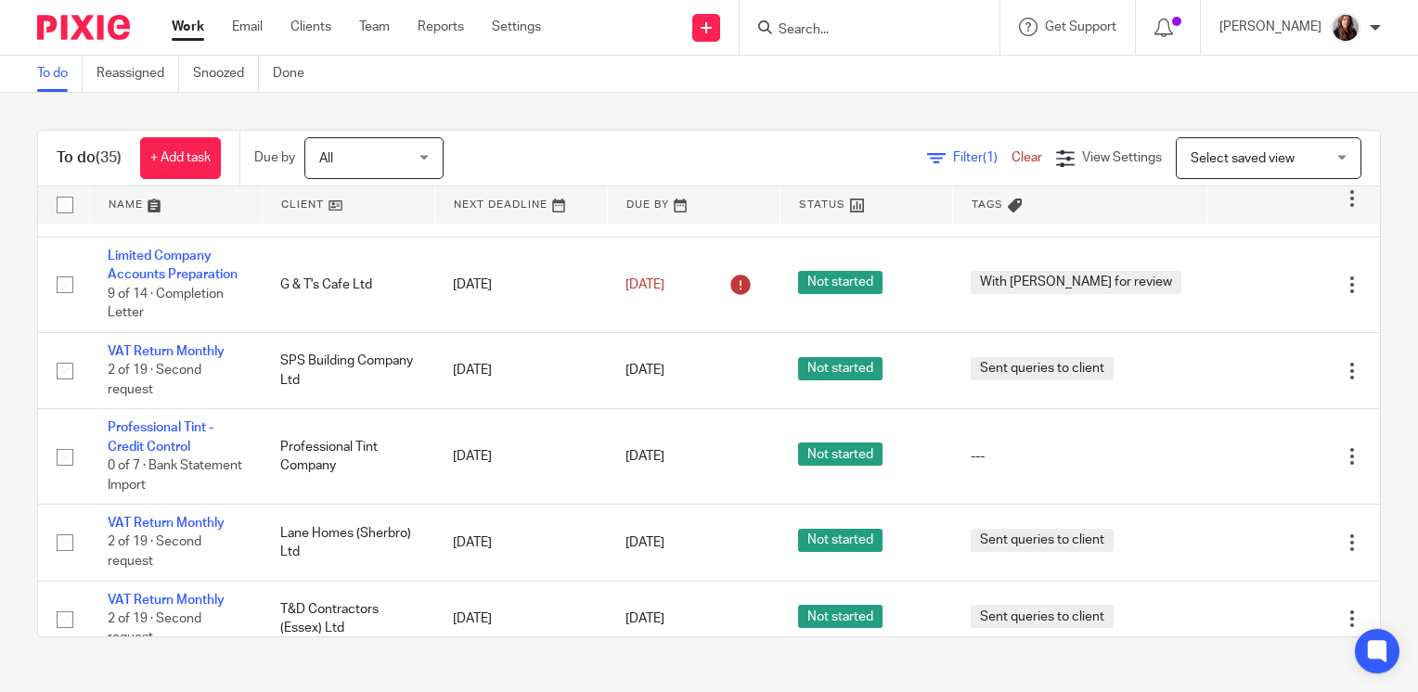
scroll to position [464, 0]
drag, startPoint x: 1303, startPoint y: 95, endPoint x: 1292, endPoint y: 102, distance: 13.4
click at [1303, 95] on div "To do (35) + Add task Due by All All Today Tomorrow This week Next week This mo…" at bounding box center [709, 384] width 1418 height 582
click at [881, 25] on input "Search" at bounding box center [860, 30] width 167 height 17
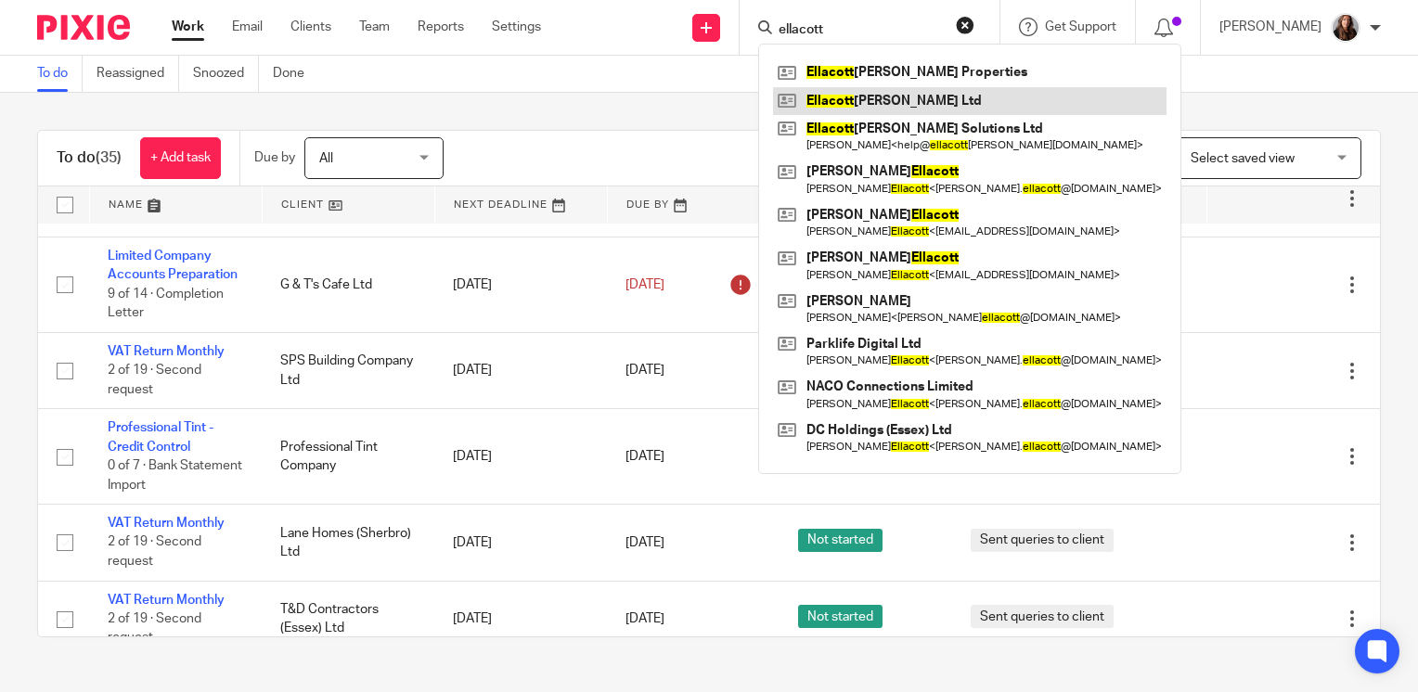
type input "ellacott"
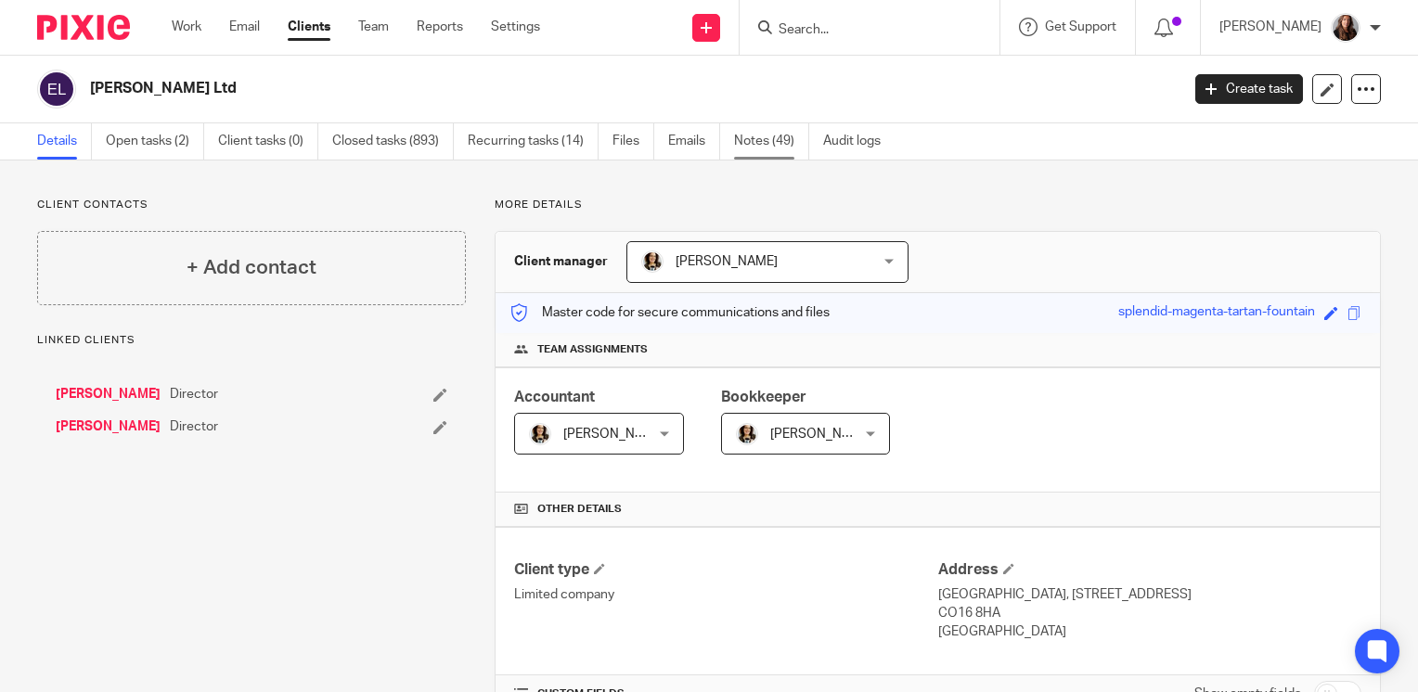
click at [768, 145] on link "Notes (49)" at bounding box center [771, 141] width 75 height 36
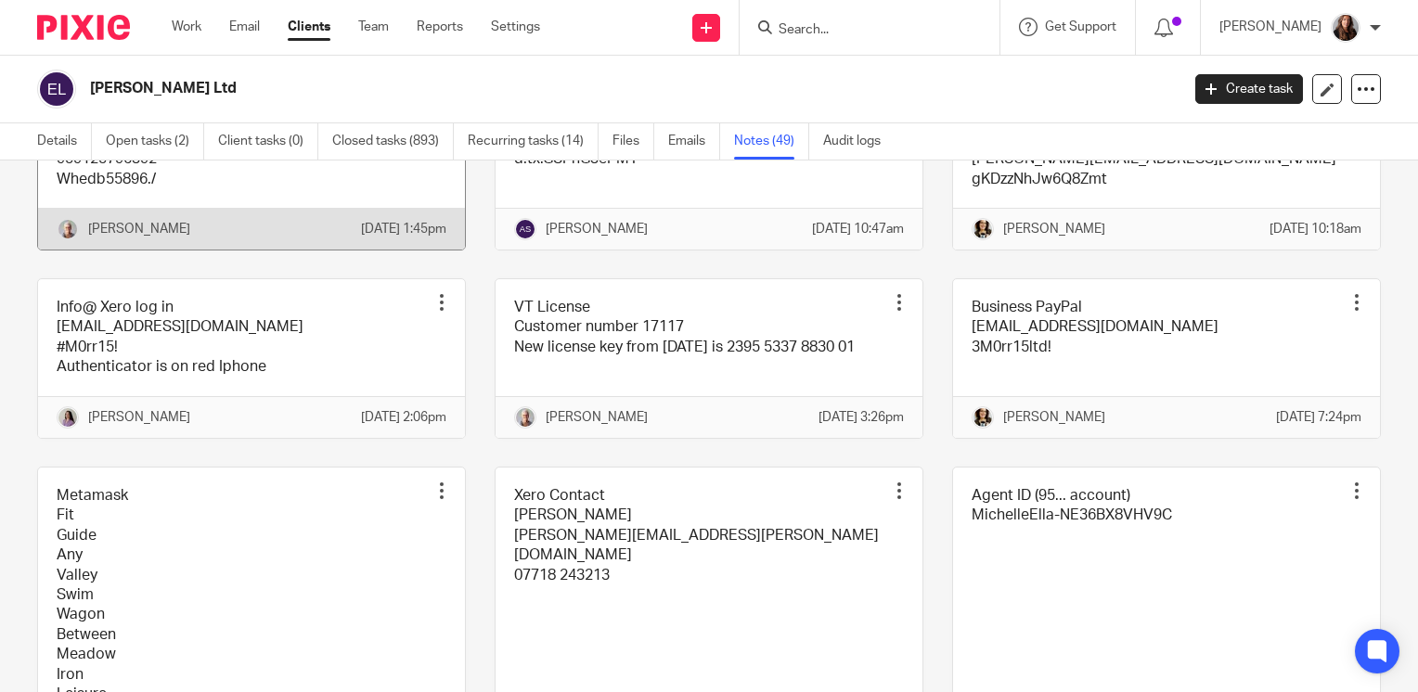
scroll to position [3155, 0]
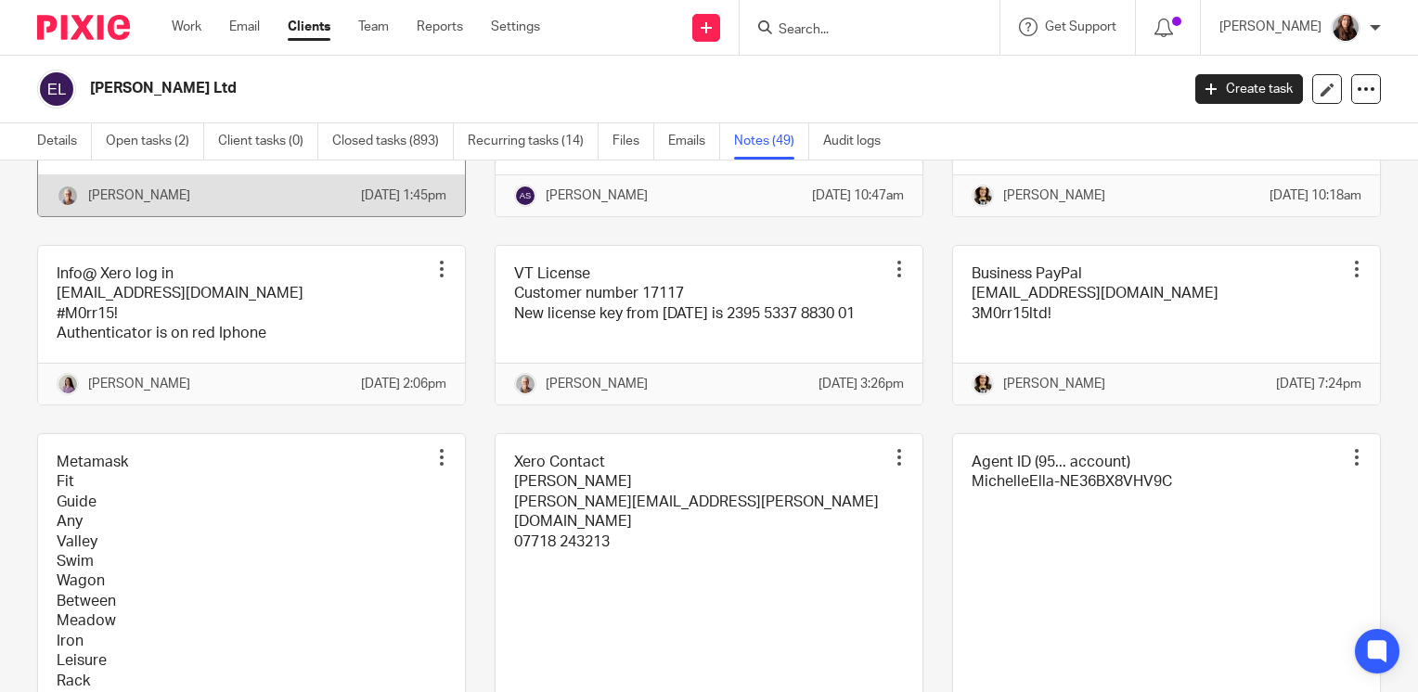
click at [208, 216] on link at bounding box center [251, 147] width 427 height 138
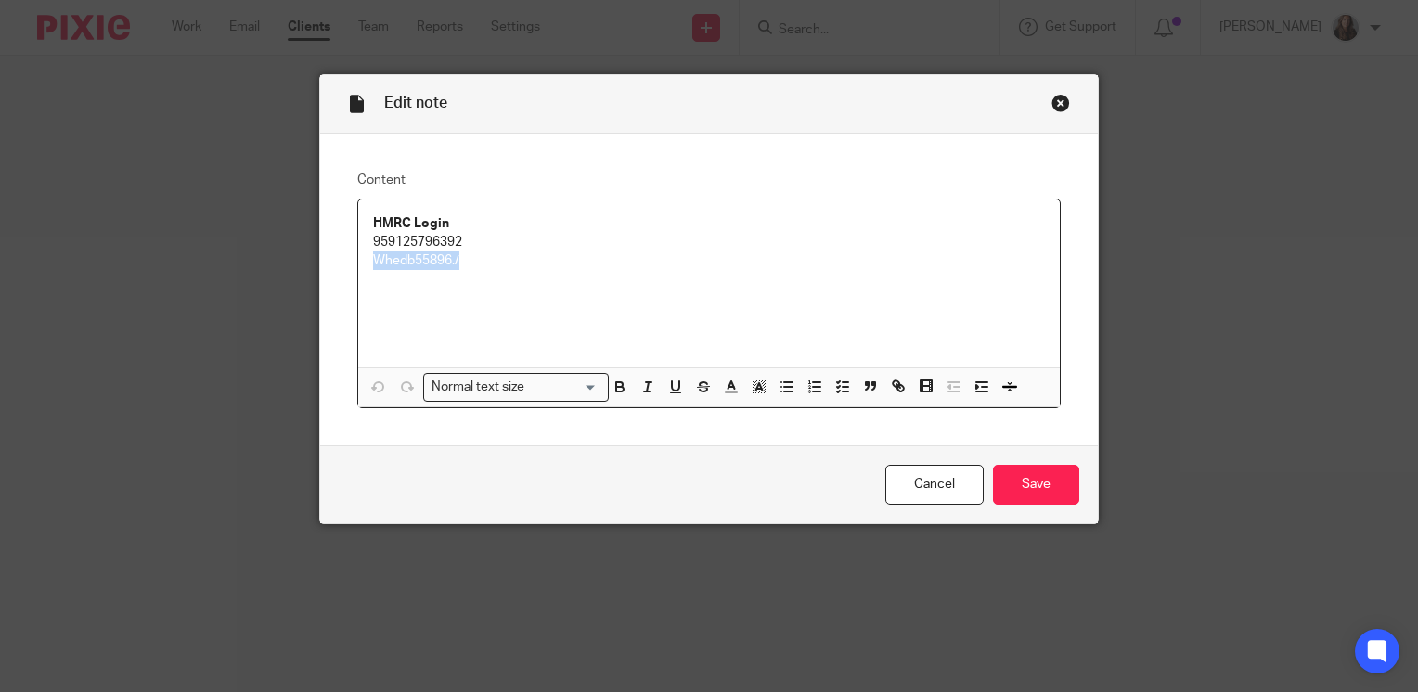
drag, startPoint x: 469, startPoint y: 265, endPoint x: 350, endPoint y: 265, distance: 118.8
click at [358, 265] on div "HMRC Login 959125796392 Whedb55896./" at bounding box center [708, 283] width 701 height 168
copy p "Whedb55896./"
